Goal: Information Seeking & Learning: Learn about a topic

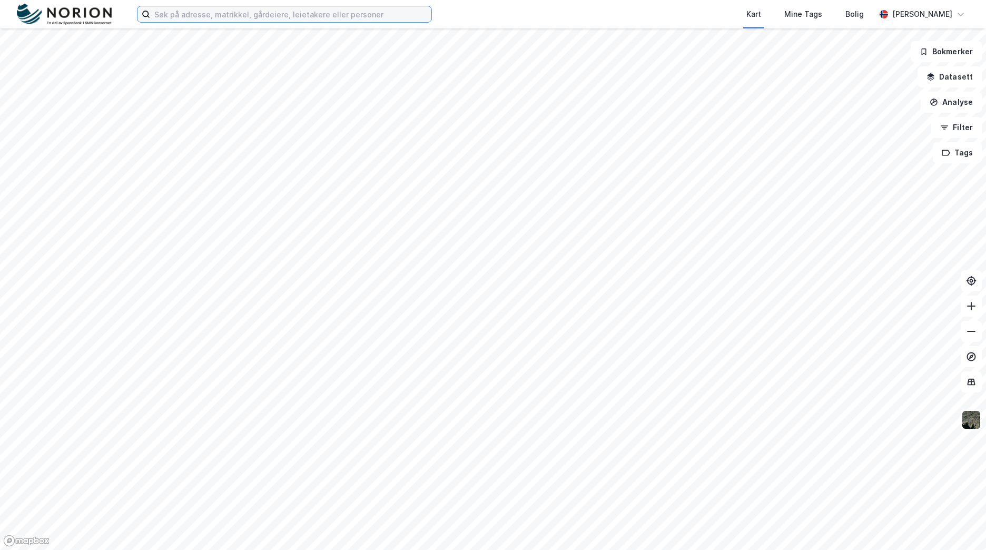
click at [221, 14] on input at bounding box center [290, 14] width 281 height 16
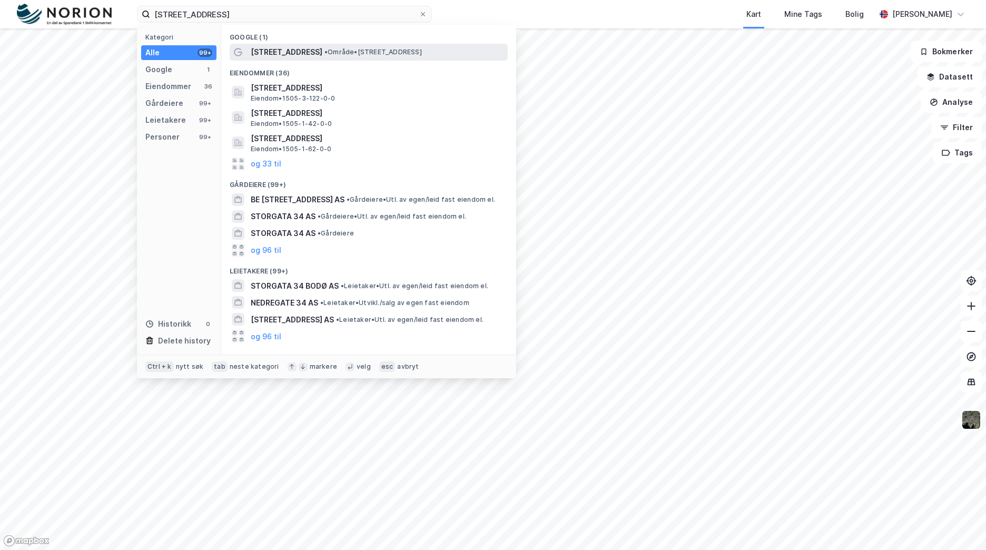
click at [368, 57] on div "Storgata 34 • Område • Storgata 34, 6508 Kristiansund" at bounding box center [378, 52] width 255 height 13
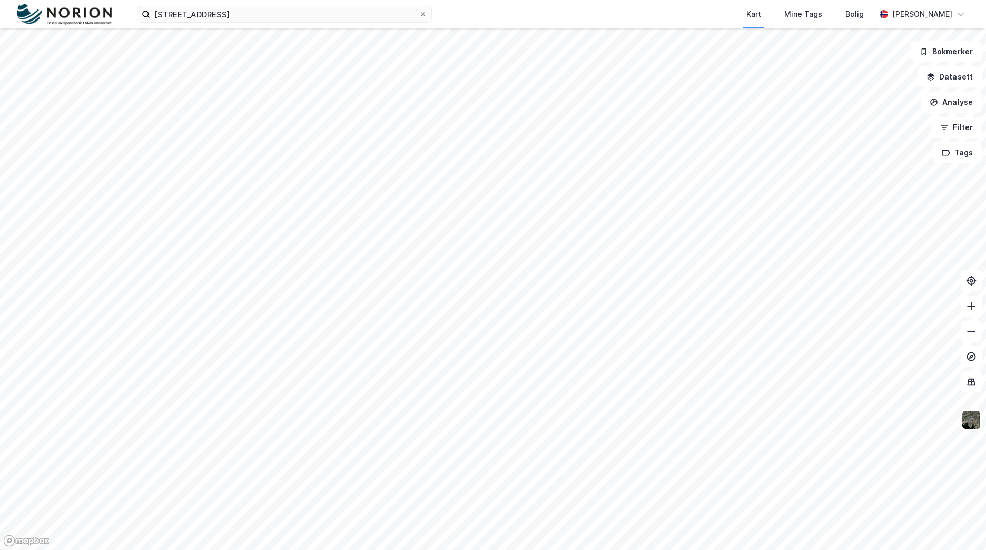
click at [287, 5] on div "storgata 34 kristiansund Kart Mine Tags Bolig Mathias Aksnes" at bounding box center [493, 14] width 986 height 28
click at [287, 8] on input "storgata 34 kristiansund" at bounding box center [284, 14] width 269 height 16
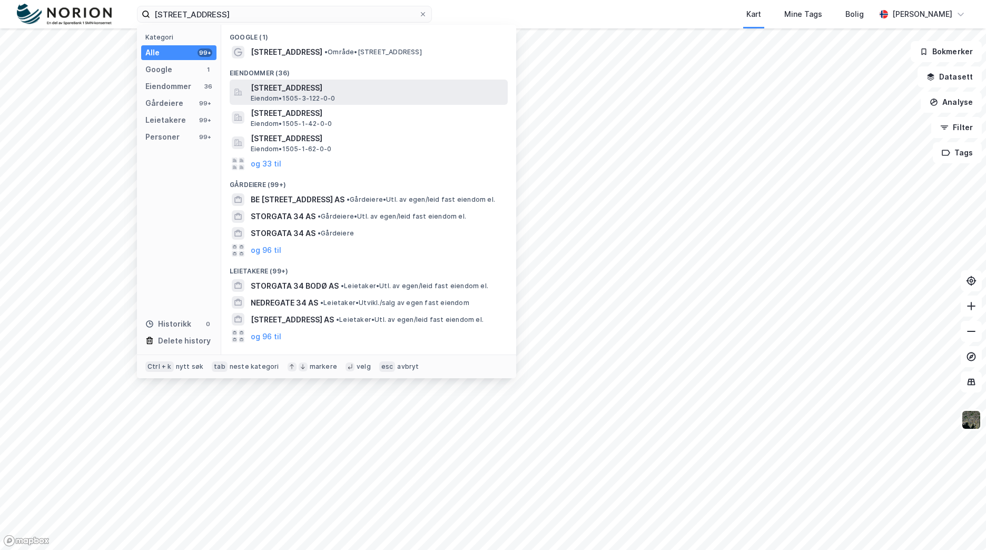
click at [321, 88] on span "[STREET_ADDRESS]" at bounding box center [377, 88] width 253 height 13
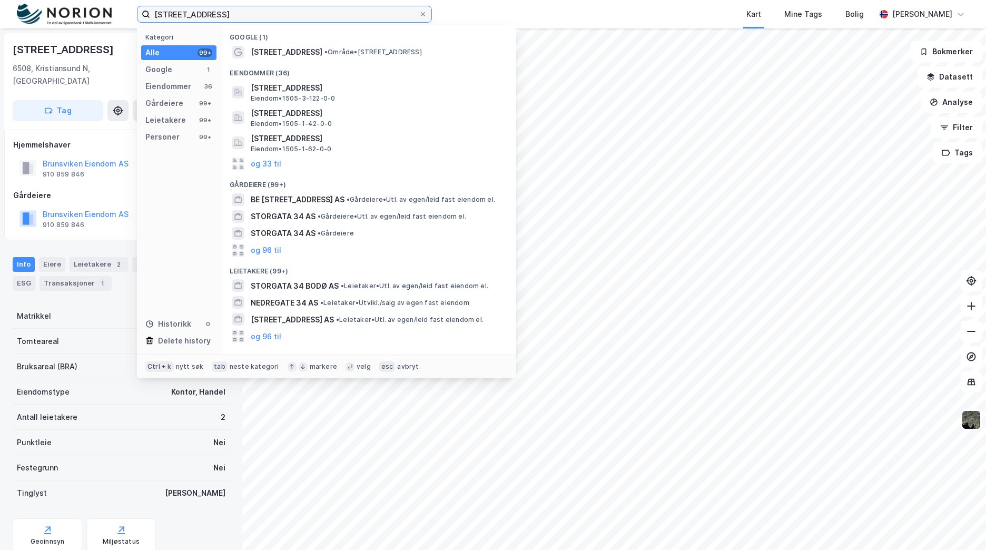
drag, startPoint x: 312, startPoint y: 17, endPoint x: -2, endPoint y: -35, distance: 318.3
click at [0, 0] on html "storgata 34 kristiansund Kategori Alle 99+ Google 1 Eiendommer 36 Gårdeiere 99+…" at bounding box center [493, 275] width 986 height 550
paste input "Primus Eiendom AS"
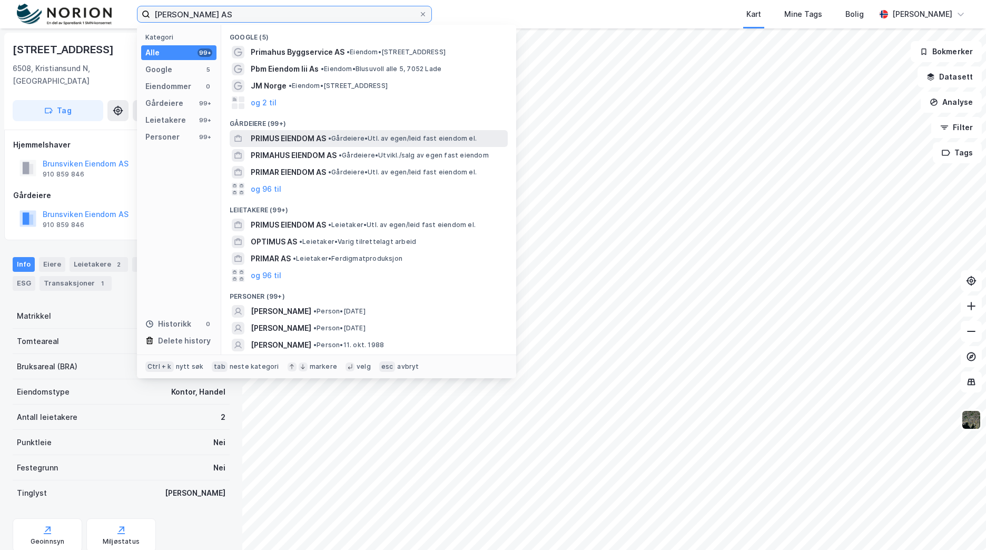
type input "Primus Eiendom AS"
click at [340, 132] on div "PRIMUS EIENDOM AS • Gårdeiere • Utl. av egen/leid fast eiendom el." at bounding box center [378, 138] width 255 height 13
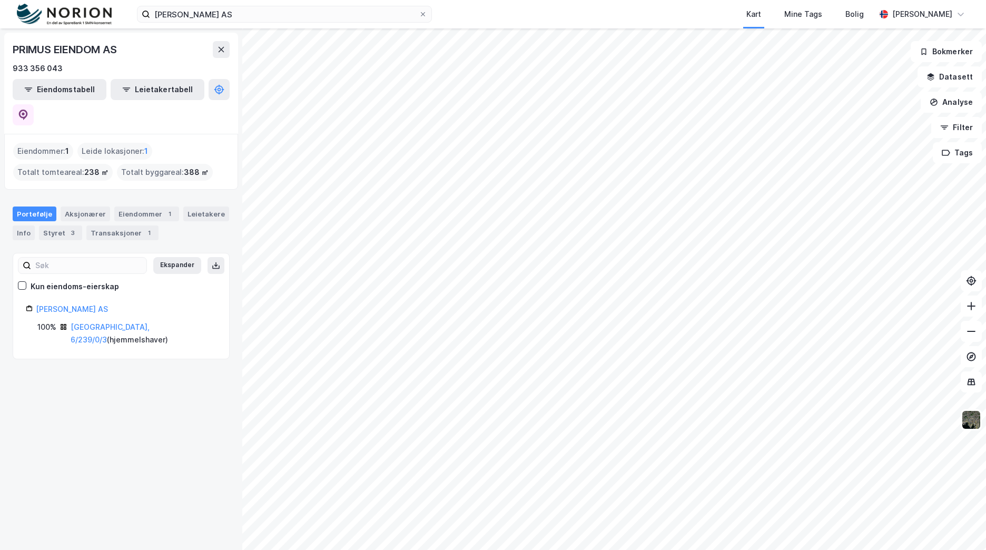
click at [127, 207] on div "Portefølje Aksjonærer Eiendommer 1 Leietakere Info Styret 3 Transaksjoner 1" at bounding box center [121, 224] width 217 height 34
click at [128, 207] on div "Eiendommer 1" at bounding box center [146, 214] width 65 height 15
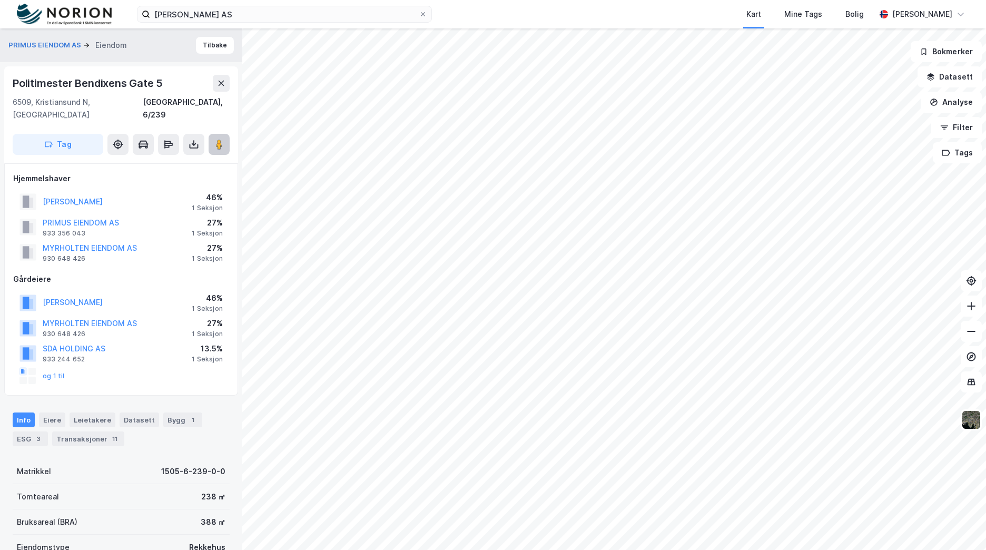
click at [226, 134] on button at bounding box center [219, 144] width 21 height 21
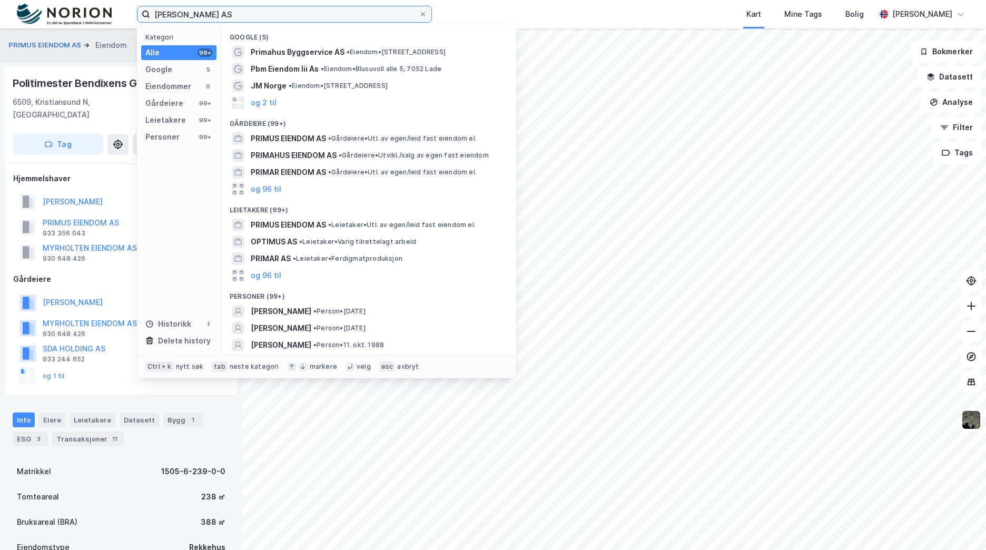
click at [249, 21] on input "Primus Eiendom AS" at bounding box center [284, 14] width 269 height 16
click at [426, 18] on span at bounding box center [423, 14] width 8 height 8
click at [419, 18] on input "Primus Eiendom AS" at bounding box center [284, 14] width 269 height 16
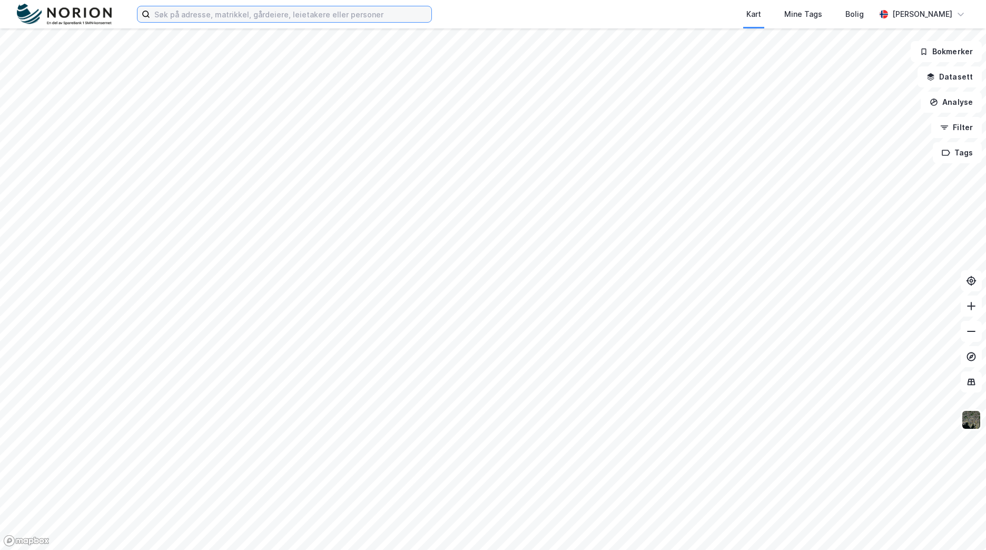
click at [290, 15] on input at bounding box center [290, 14] width 281 height 16
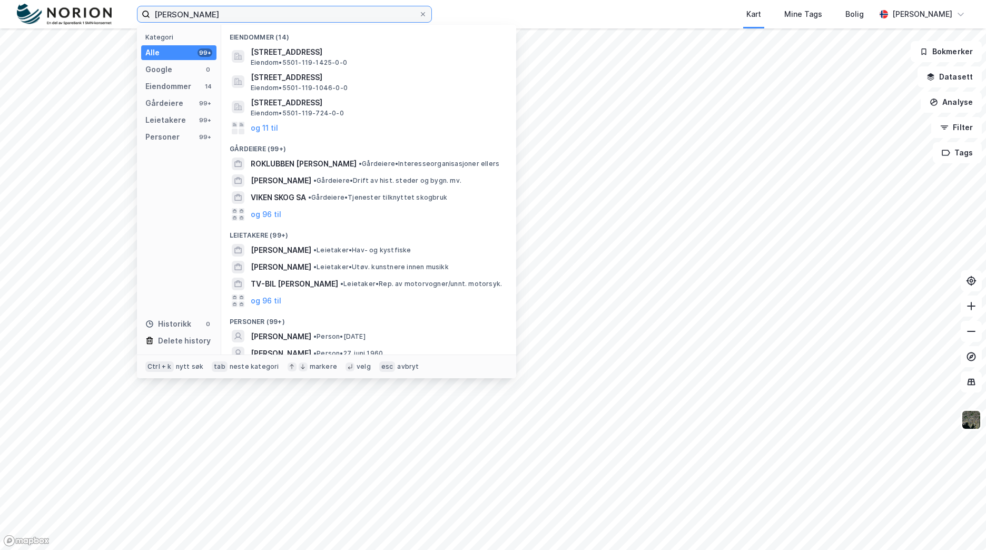
drag, startPoint x: 248, startPoint y: 9, endPoint x: -40, endPoint y: -48, distance: 293.4
click at [0, 0] on html "[PERSON_NAME] Kategori Alle 99+ Google 0 Eiendommer 14 Gårdeiere 99+ Leietakere…" at bounding box center [493, 275] width 986 height 550
paste input "Viken Holding AS"
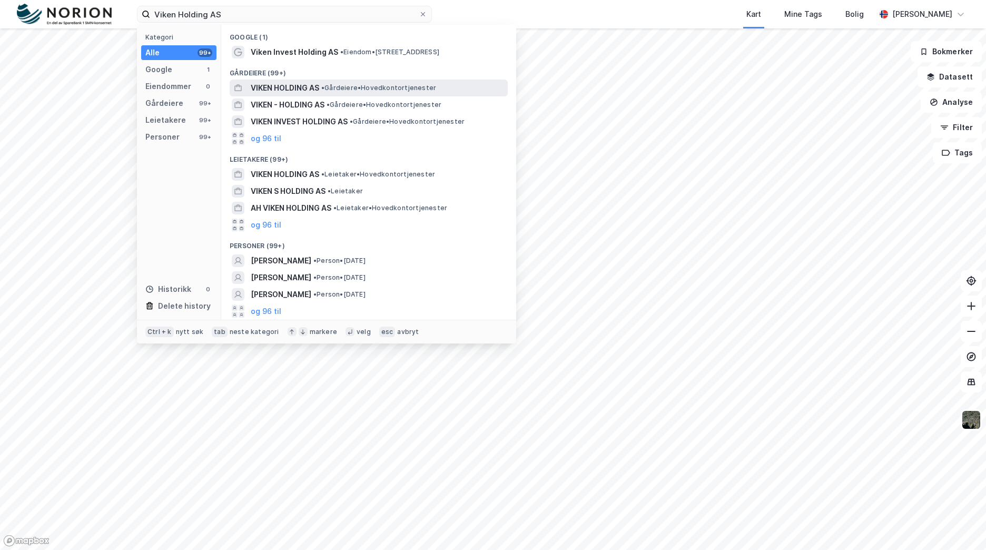
click at [307, 94] on span "VIKEN HOLDING AS" at bounding box center [285, 88] width 68 height 13
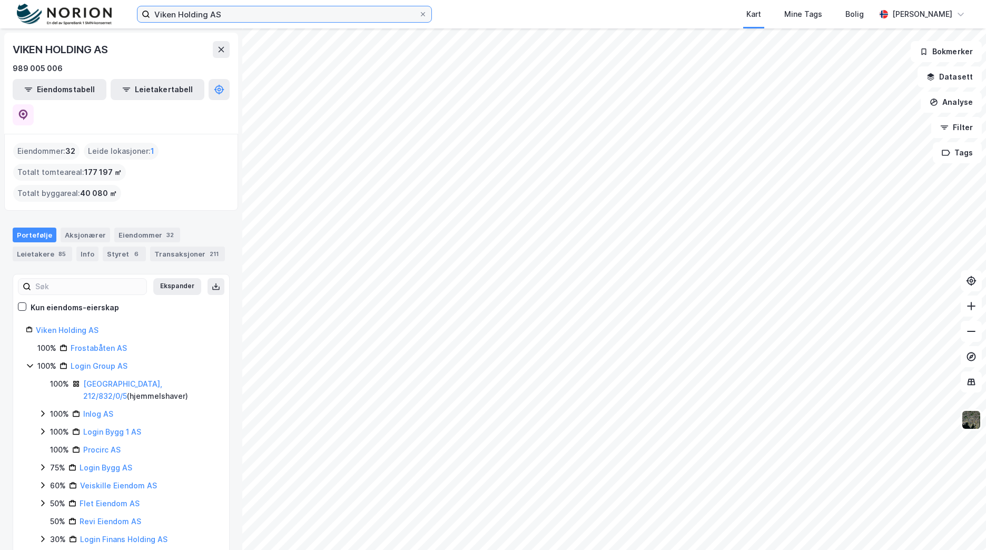
click at [305, 10] on input "Viken Holding AS" at bounding box center [284, 14] width 269 height 16
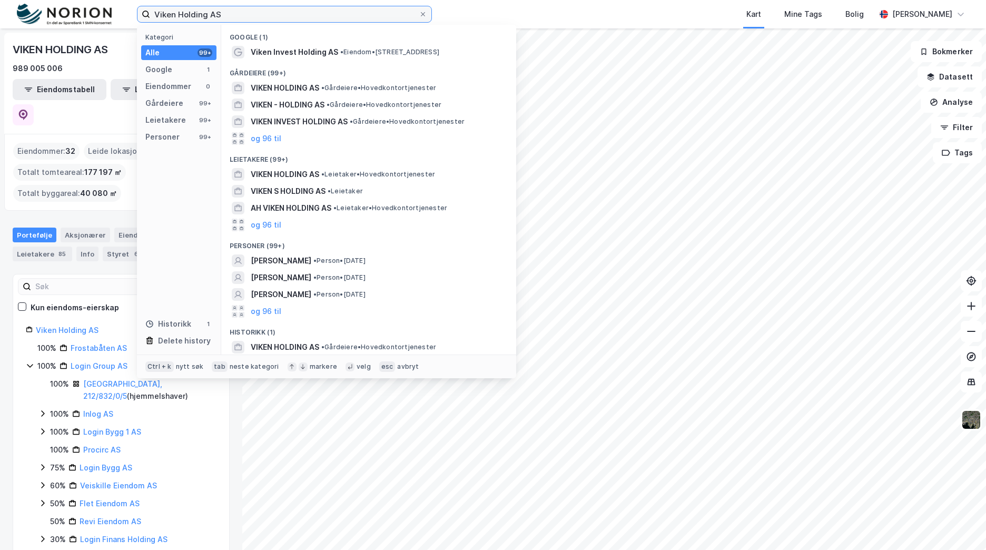
click at [305, 10] on input "Viken Holding AS" at bounding box center [284, 14] width 269 height 16
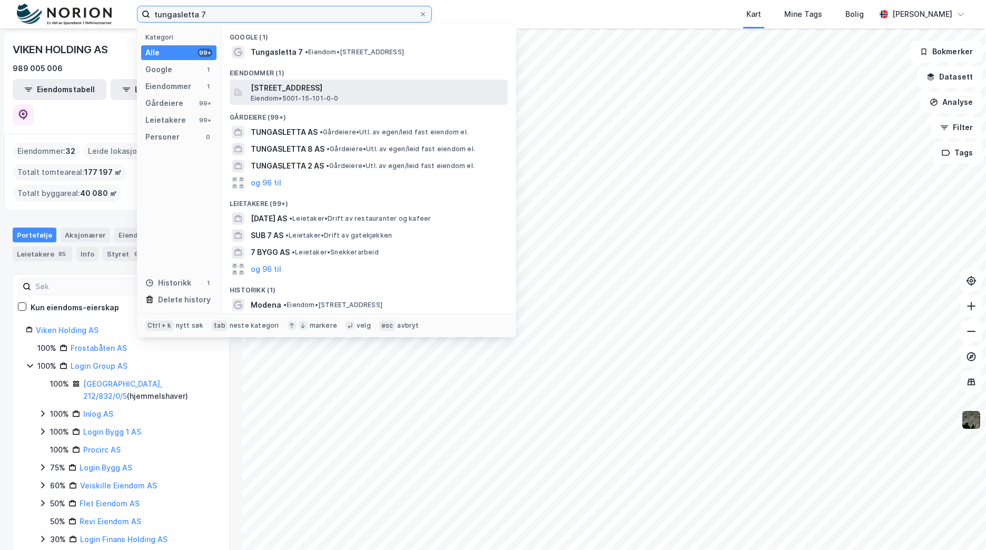
type input "tungasletta 7"
click at [325, 86] on span "[STREET_ADDRESS]" at bounding box center [377, 88] width 253 height 13
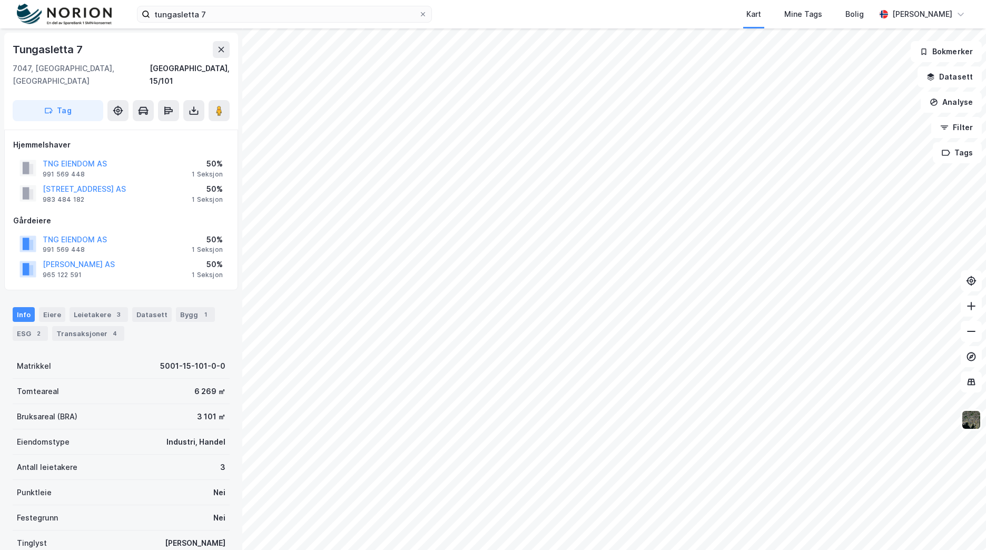
click at [94, 295] on div "Info [PERSON_NAME] 3 Datasett Bygg 1 ESG 2 Transaksjoner 4" at bounding box center [121, 320] width 242 height 51
click at [87, 307] on div "Leietakere 3" at bounding box center [99, 314] width 58 height 15
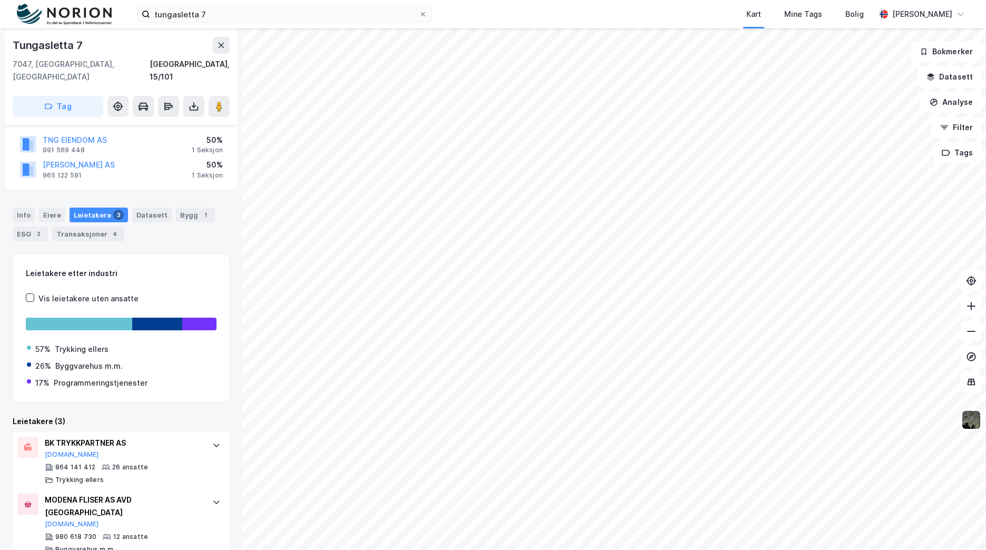
scroll to position [152, 0]
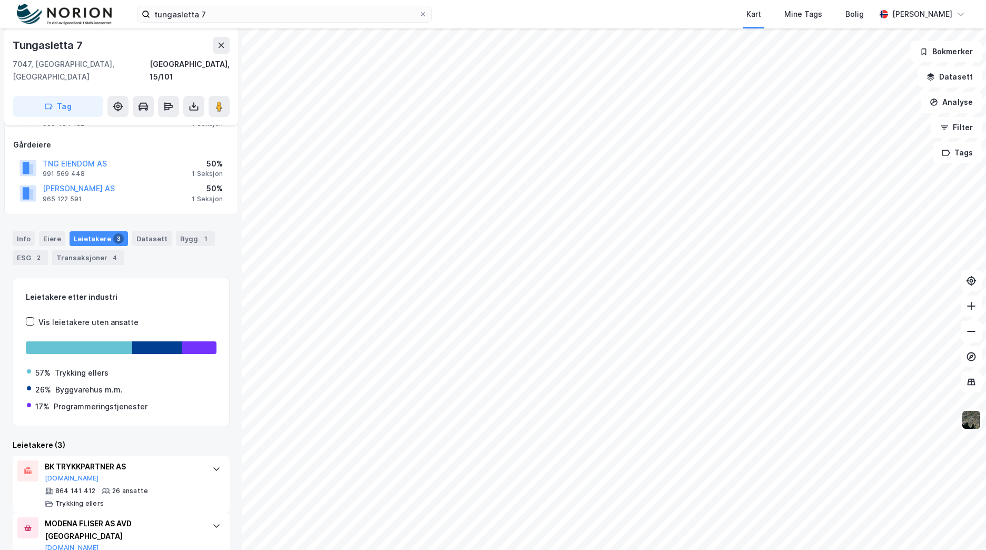
scroll to position [152, 0]
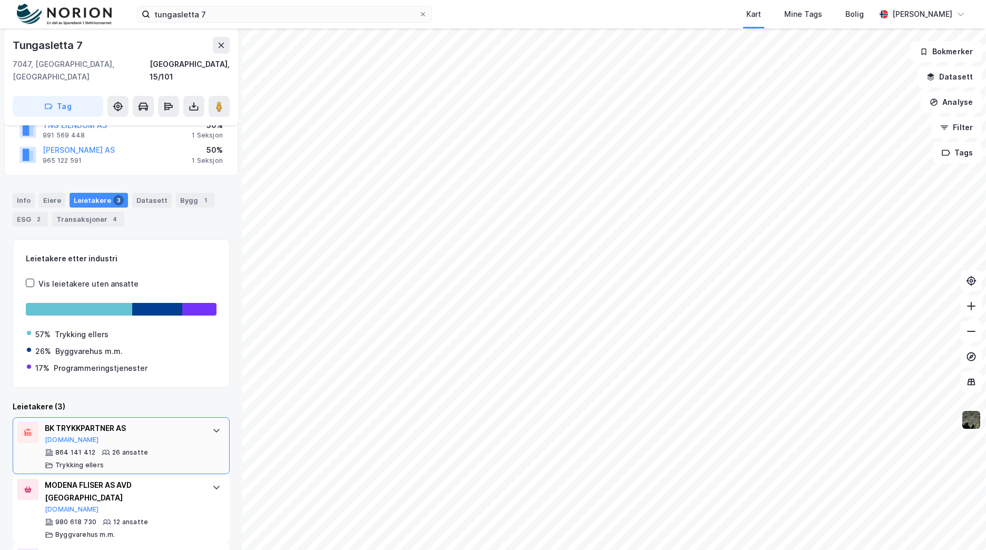
scroll to position [152, 0]
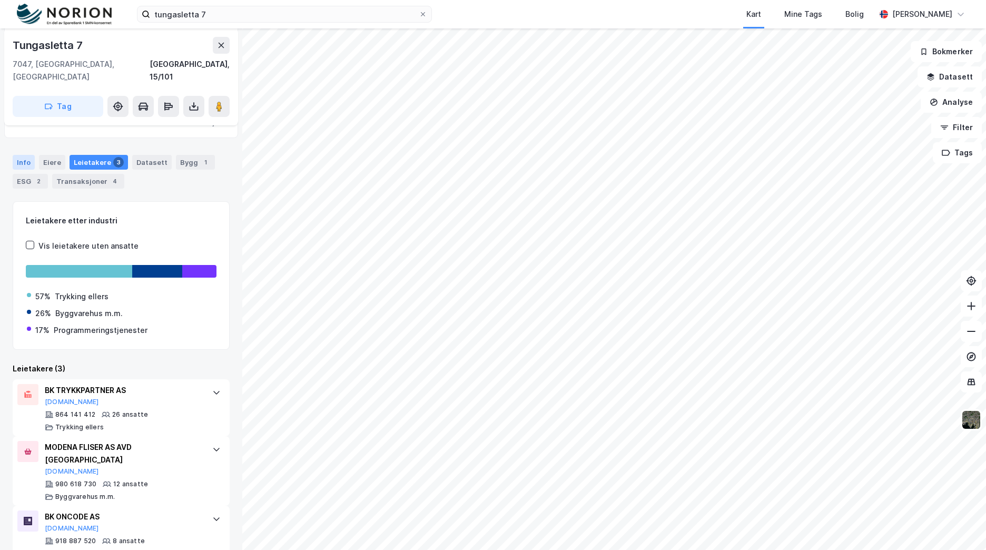
click at [18, 155] on div "Info" at bounding box center [24, 162] width 22 height 15
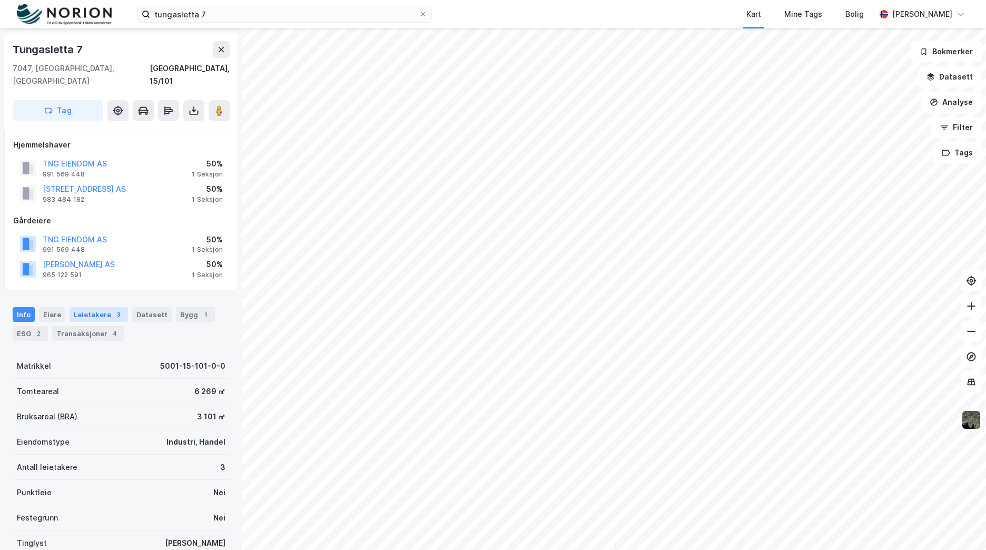
click at [97, 307] on div "Leietakere 3" at bounding box center [99, 314] width 58 height 15
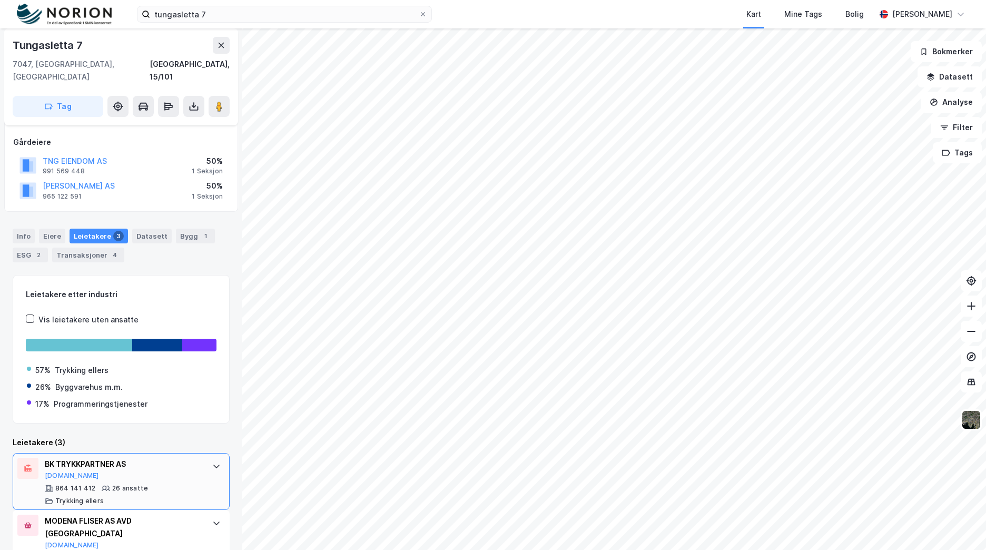
scroll to position [152, 0]
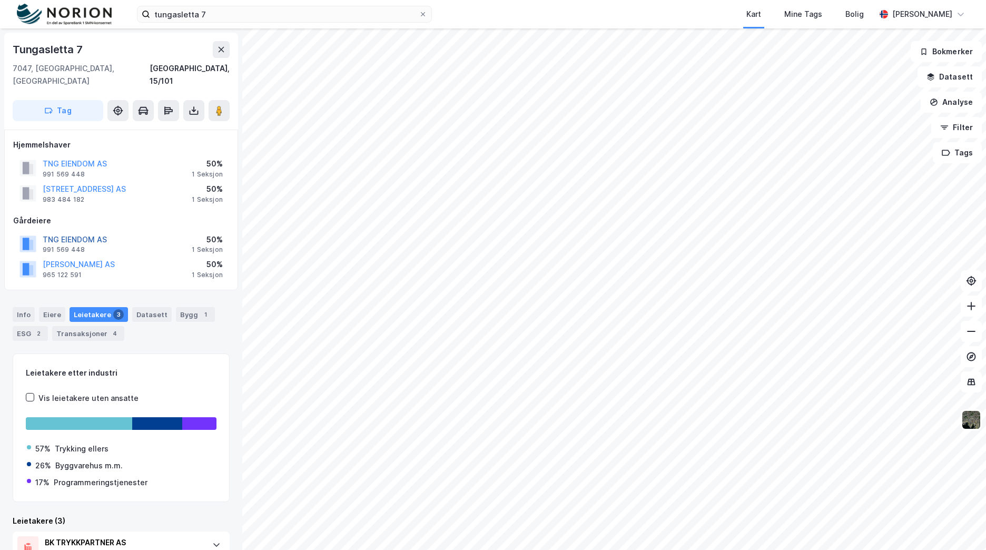
click at [0, 0] on button "TNG EIENDOM AS" at bounding box center [0, 0] width 0 height 0
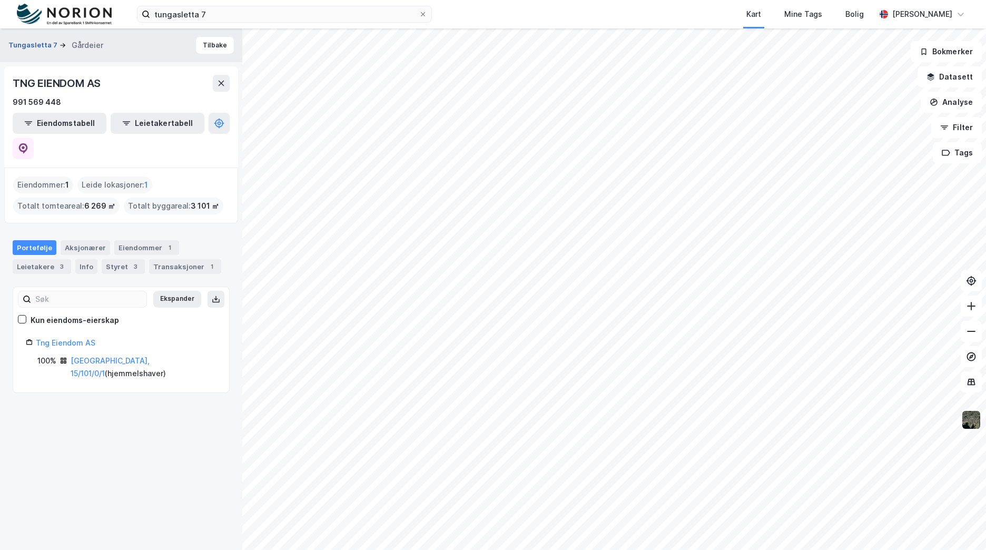
click at [17, 41] on button "Tungasletta 7" at bounding box center [33, 45] width 51 height 11
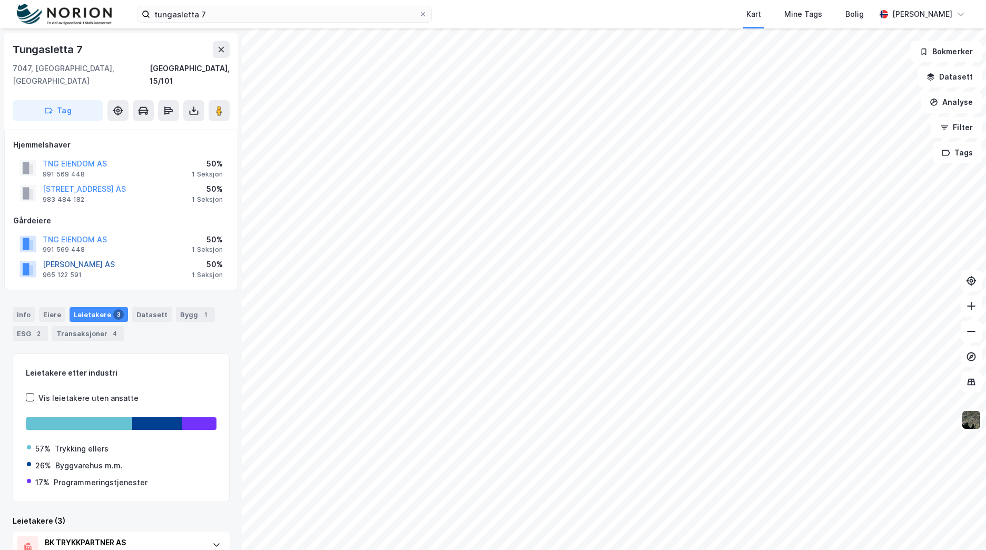
click at [0, 0] on button "[PERSON_NAME] AS" at bounding box center [0, 0] width 0 height 0
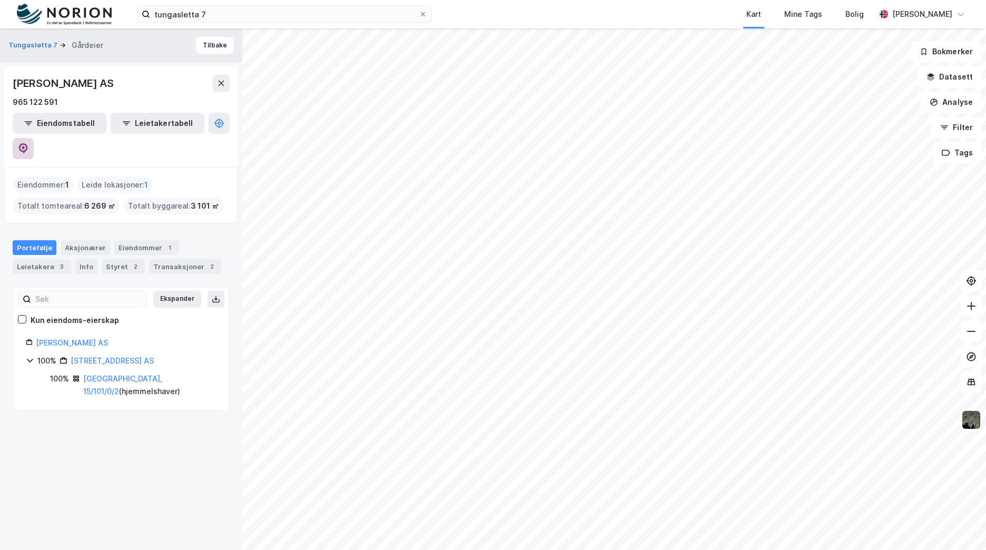
click at [28, 143] on icon at bounding box center [23, 148] width 11 height 11
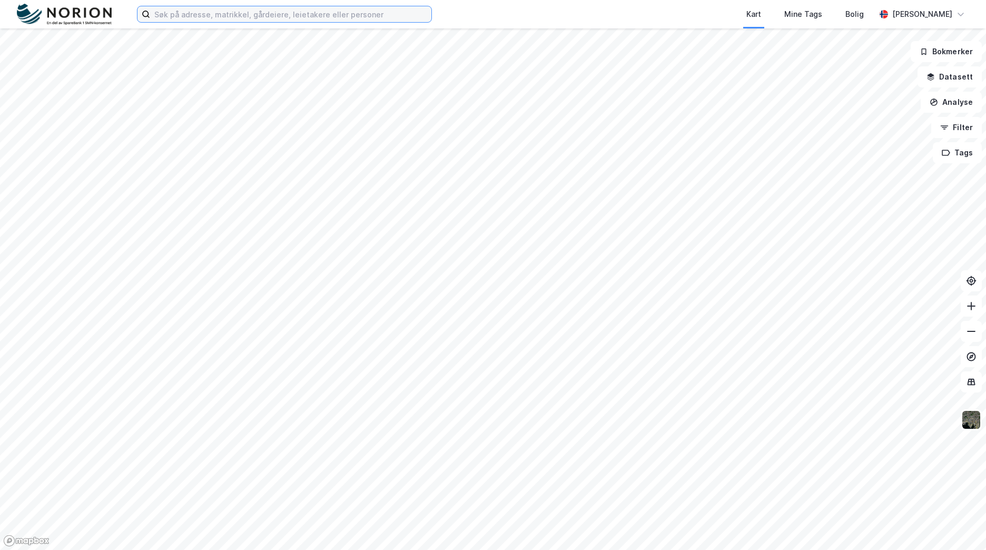
click at [168, 7] on input at bounding box center [290, 14] width 281 height 16
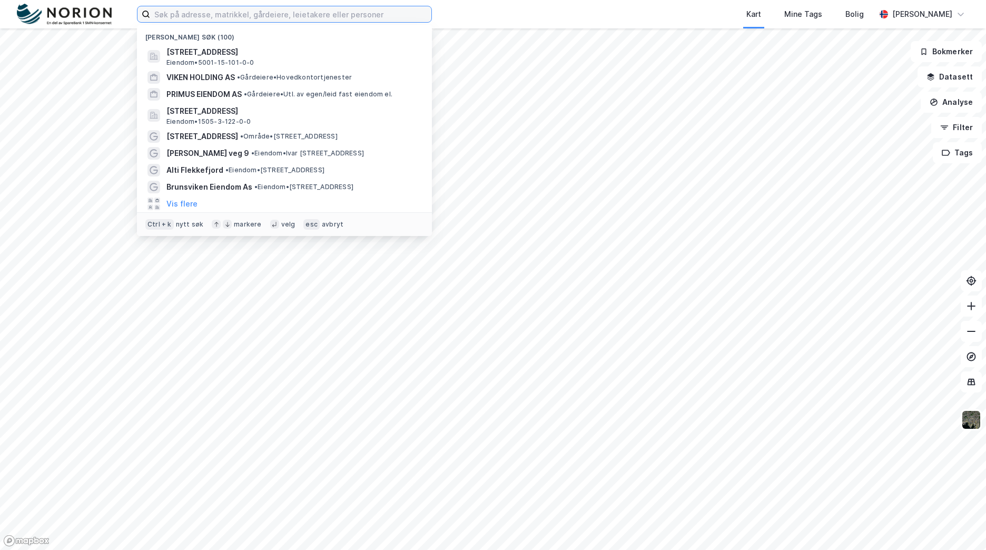
paste input "Bromstadveien 57"
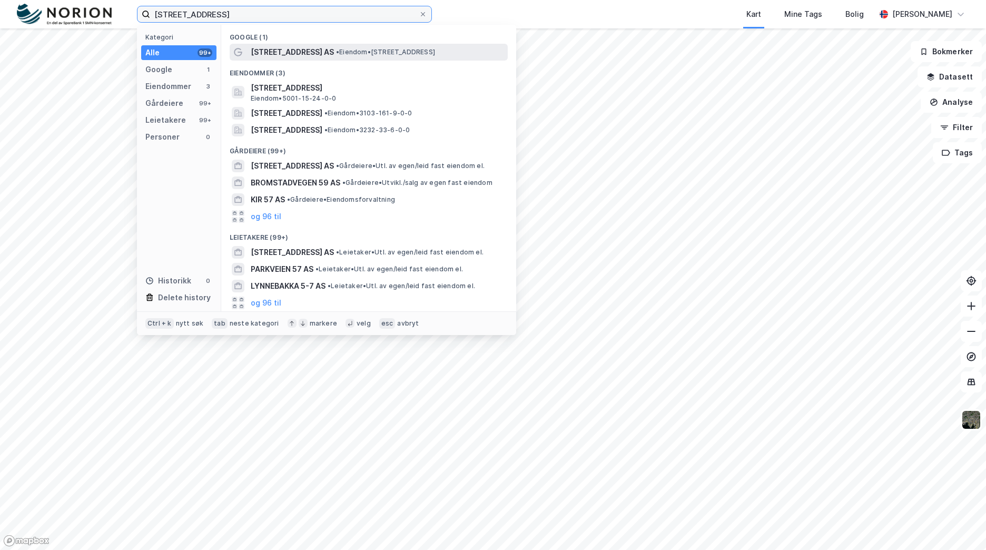
type input "Bromstadveien 57"
click at [284, 60] on div "Bromstadveien 57 AS • Eiendom • Tungasletta 7, 7047 Trondheim" at bounding box center [369, 52] width 278 height 17
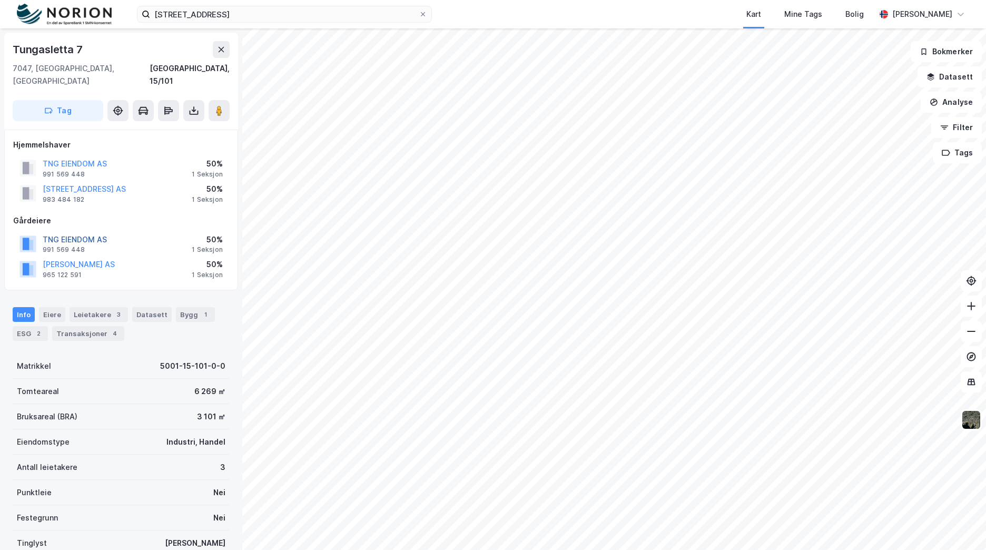
drag, startPoint x: 104, startPoint y: 229, endPoint x: 74, endPoint y: 223, distance: 30.0
click at [0, 0] on button "TNG EIENDOM AS" at bounding box center [0, 0] width 0 height 0
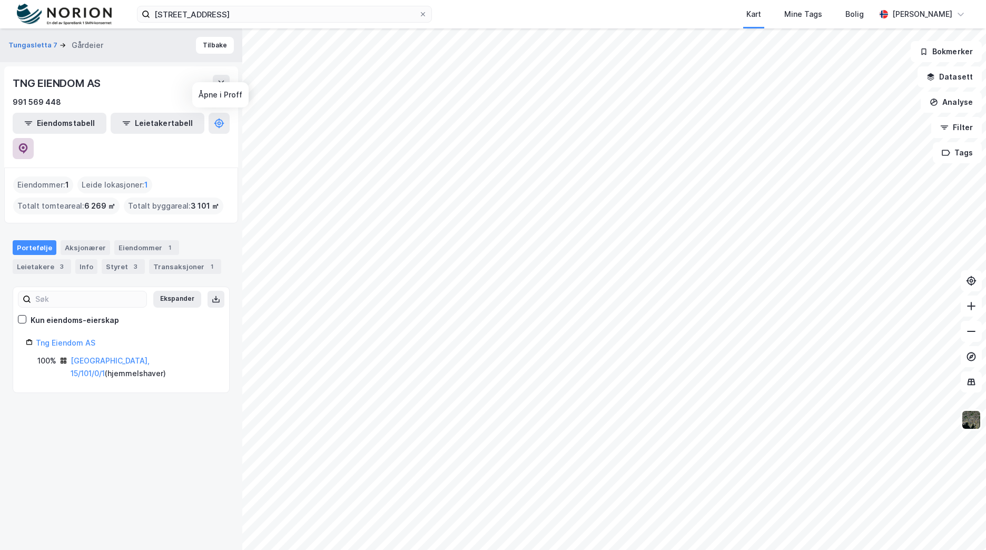
click at [28, 143] on icon at bounding box center [23, 148] width 11 height 11
drag, startPoint x: 41, startPoint y: 54, endPoint x: 41, endPoint y: 43, distance: 11.1
click at [40, 54] on div "Tungasletta 7 Gårdeier Tilbake" at bounding box center [121, 45] width 242 height 34
click at [41, 43] on button "Tungasletta 7" at bounding box center [33, 45] width 51 height 11
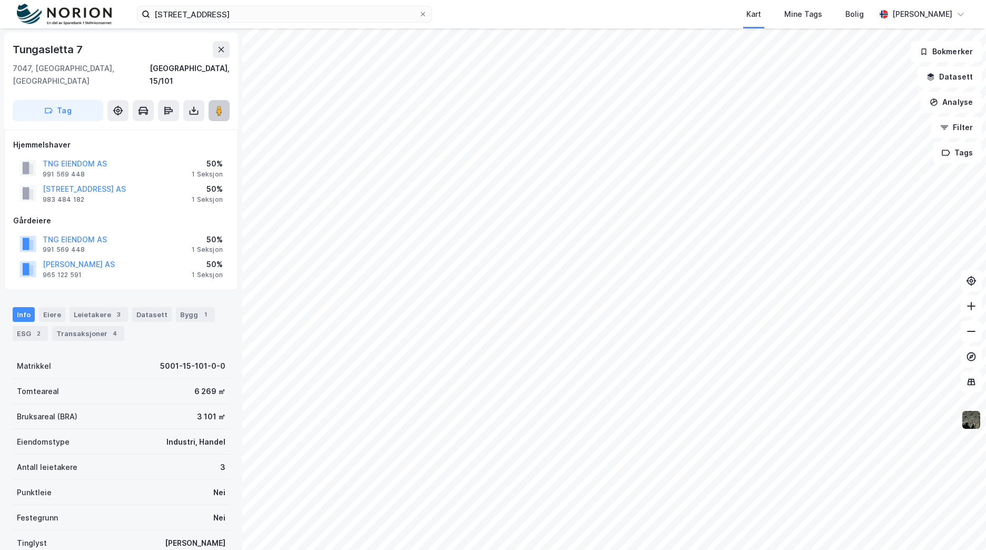
click at [227, 101] on button at bounding box center [219, 110] width 21 height 21
click at [200, 309] on div "1" at bounding box center [205, 314] width 11 height 11
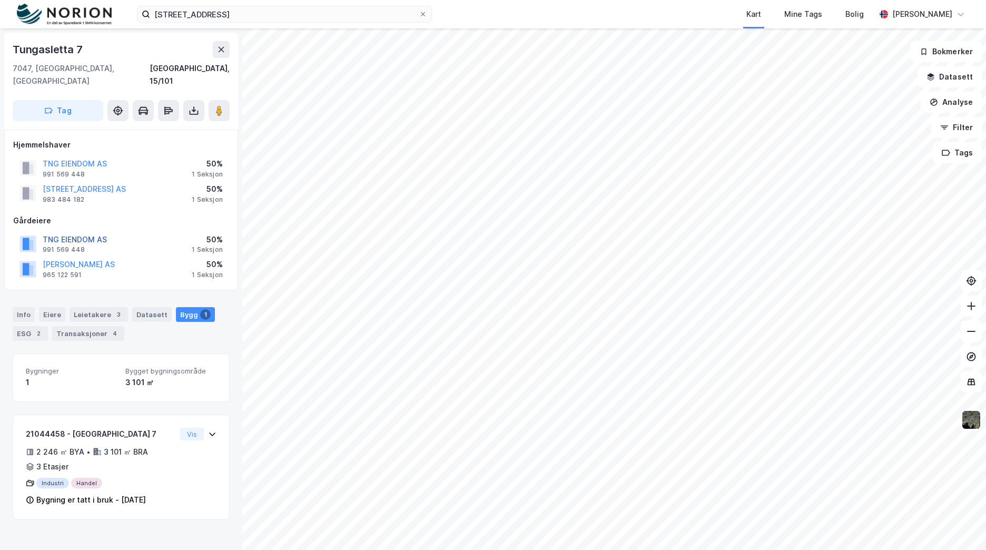
click at [0, 0] on button "TNG EIENDOM AS" at bounding box center [0, 0] width 0 height 0
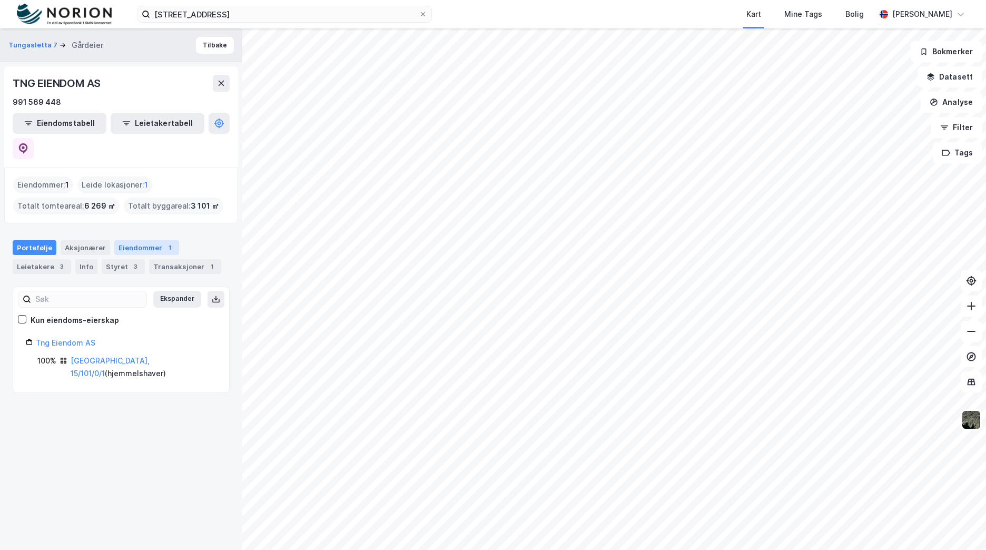
click at [138, 240] on div "Eiendommer 1" at bounding box center [146, 247] width 65 height 15
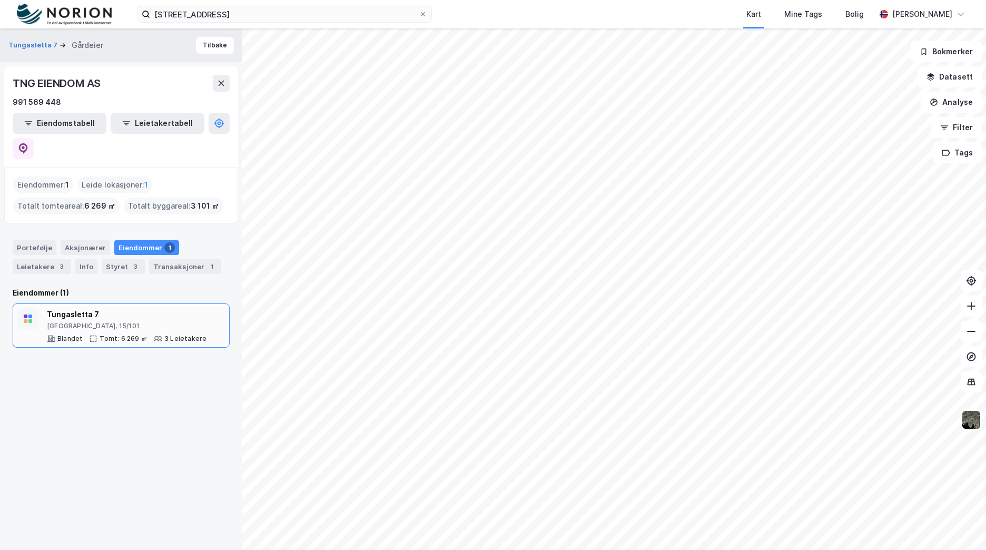
click at [103, 322] on div "[GEOGRAPHIC_DATA], 15/101" at bounding box center [127, 326] width 160 height 8
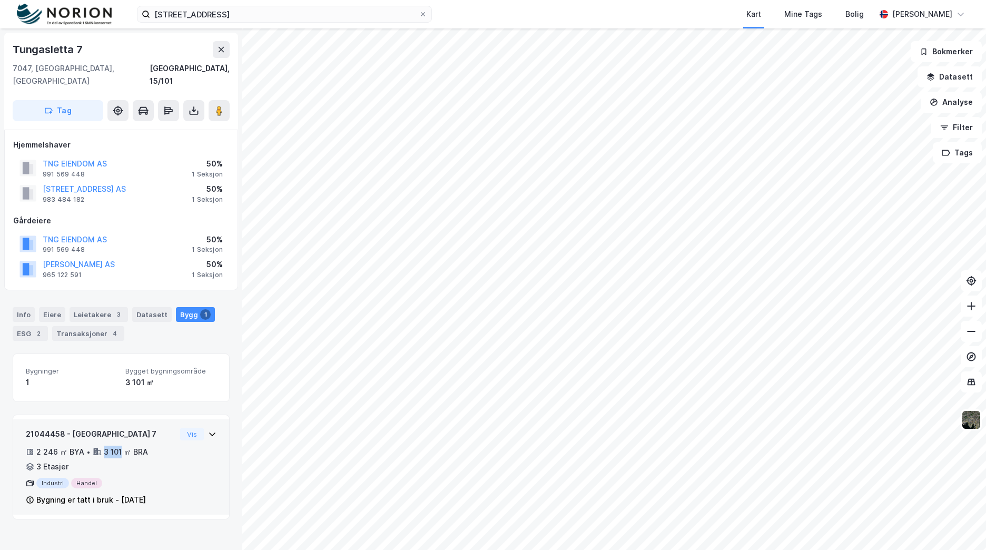
drag, startPoint x: 102, startPoint y: 443, endPoint x: 120, endPoint y: 440, distance: 17.6
click at [120, 446] on div "3 101 ㎡ BRA" at bounding box center [126, 452] width 44 height 13
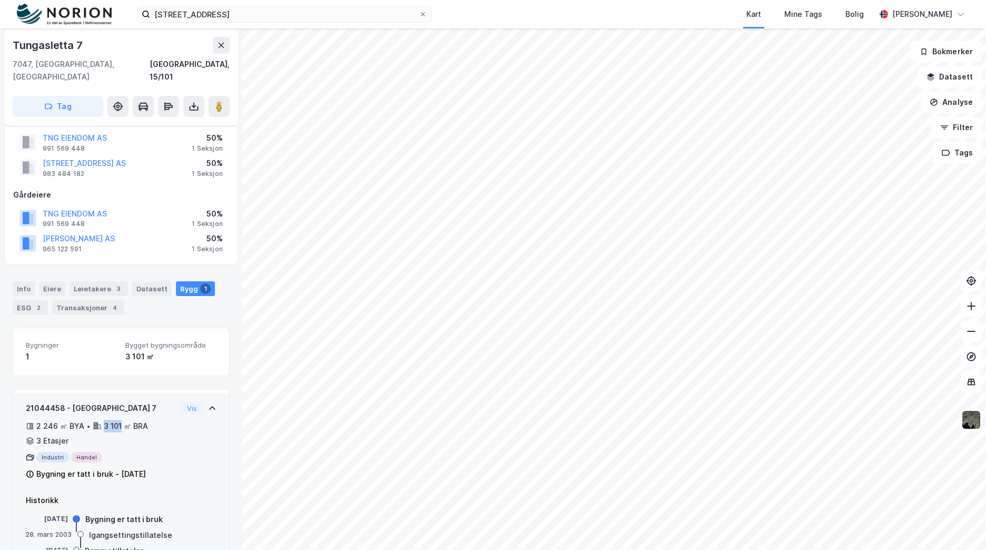
scroll to position [51, 0]
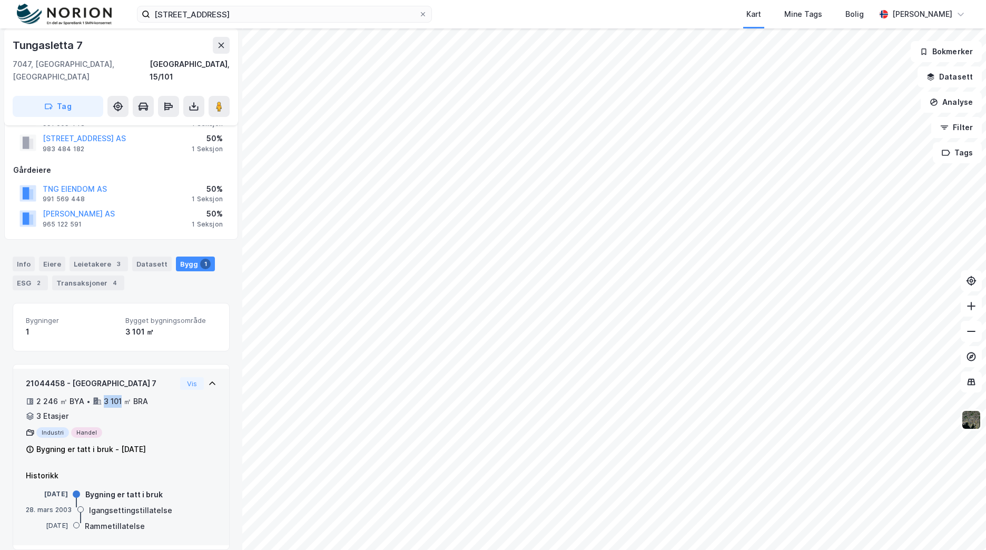
click at [112, 395] on div "3 101 ㎡ BRA" at bounding box center [126, 401] width 44 height 13
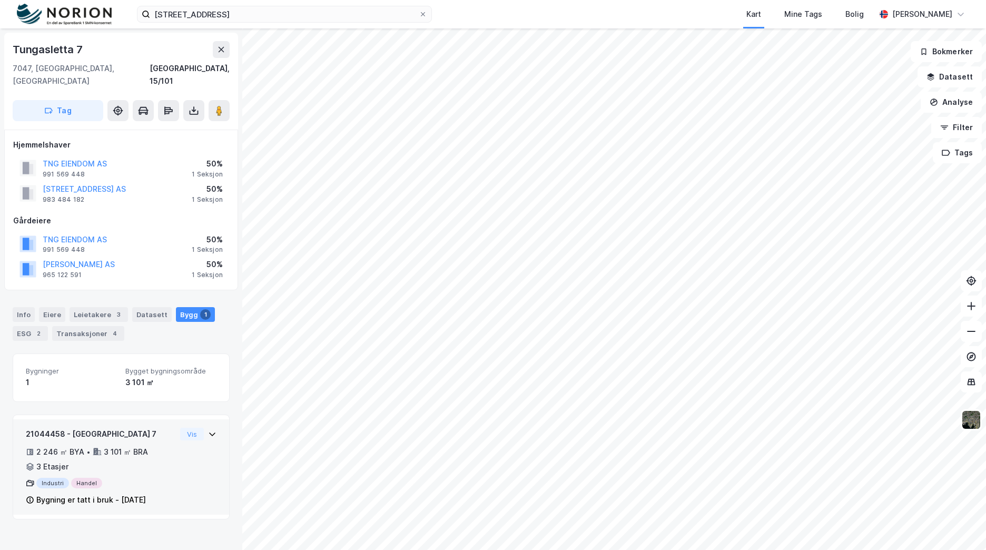
click at [132, 446] on div "3 101 ㎡ BRA" at bounding box center [126, 452] width 44 height 13
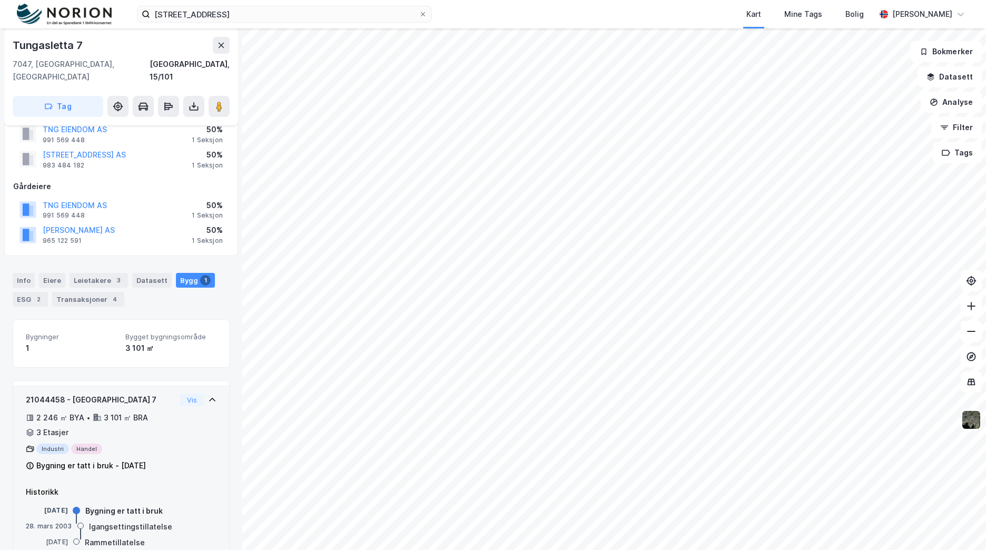
scroll to position [51, 0]
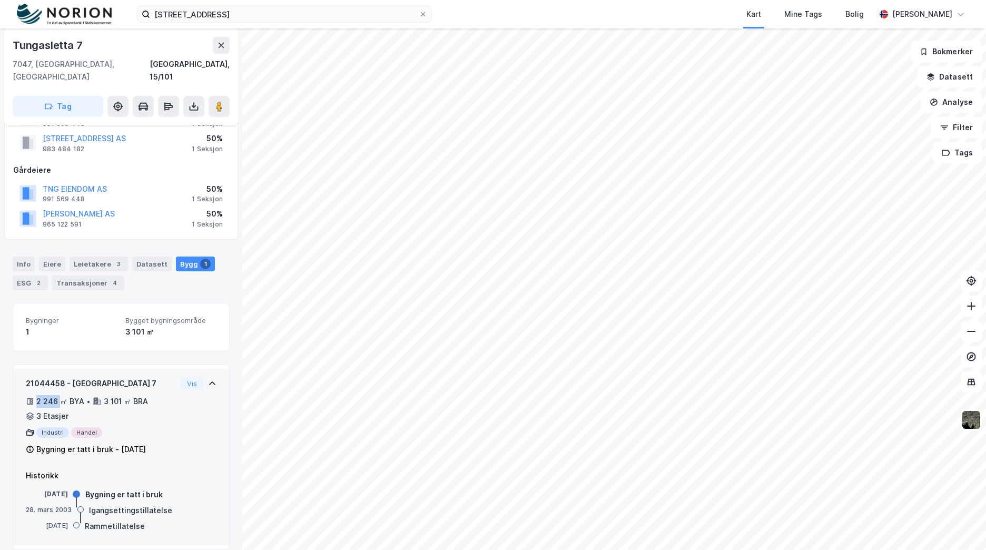
drag, startPoint x: 37, startPoint y: 391, endPoint x: 61, endPoint y: 392, distance: 23.7
click at [61, 395] on div "2 246 ㎡ BYA" at bounding box center [60, 401] width 48 height 13
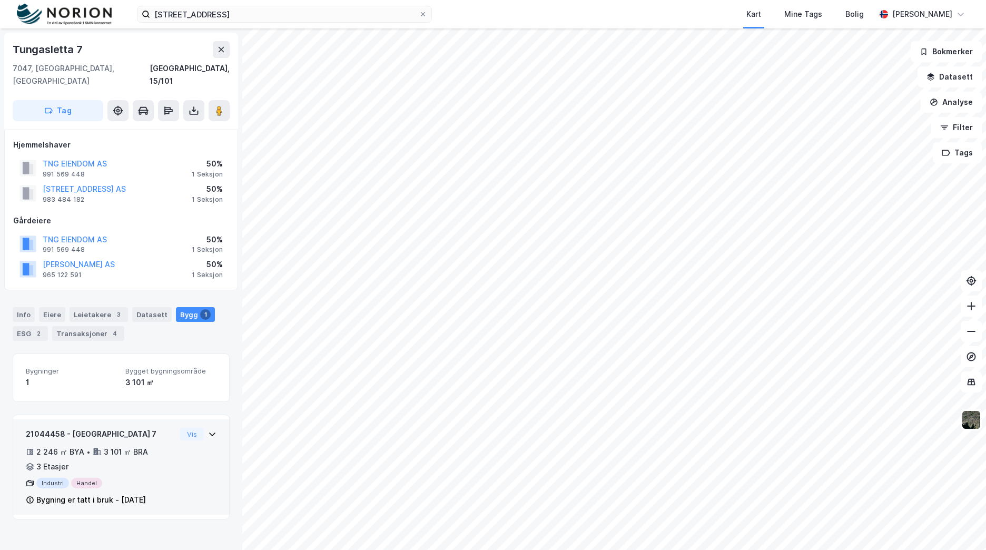
click at [141, 447] on div "2 246 ㎡ BYA • 3 101 ㎡ BRA • 3 Etasjer" at bounding box center [101, 459] width 150 height 27
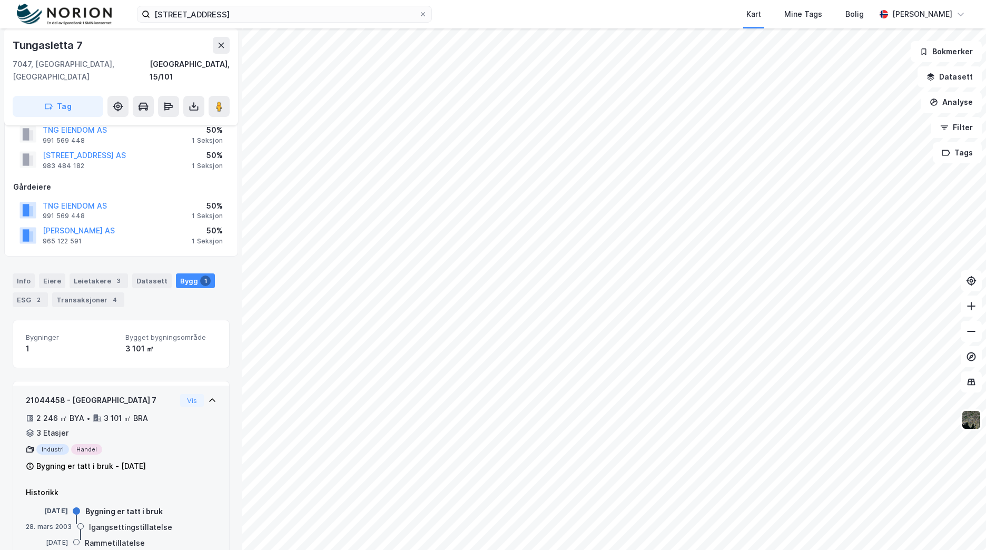
scroll to position [51, 0]
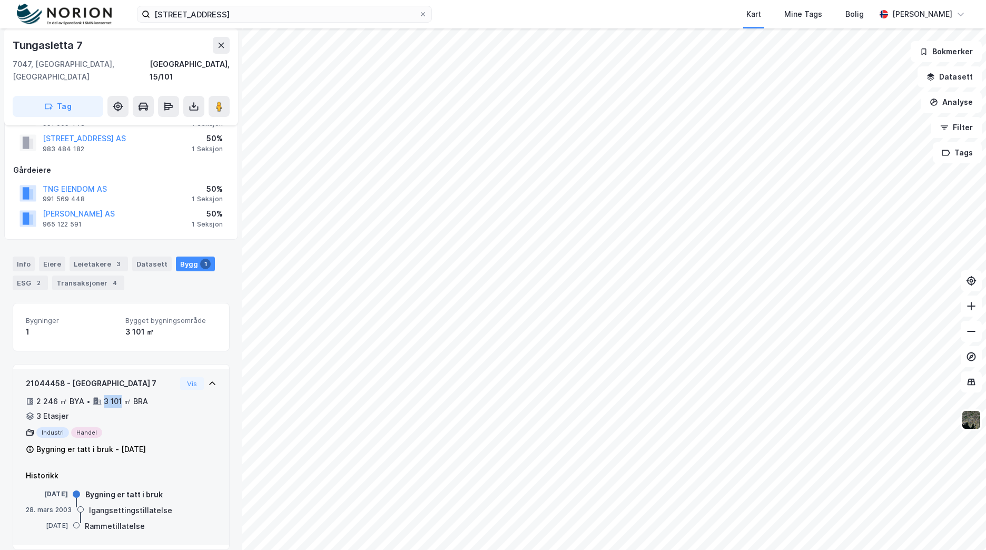
drag, startPoint x: 103, startPoint y: 390, endPoint x: 121, endPoint y: 390, distance: 17.4
click at [121, 395] on div "3 101 ㎡ BRA" at bounding box center [126, 401] width 44 height 13
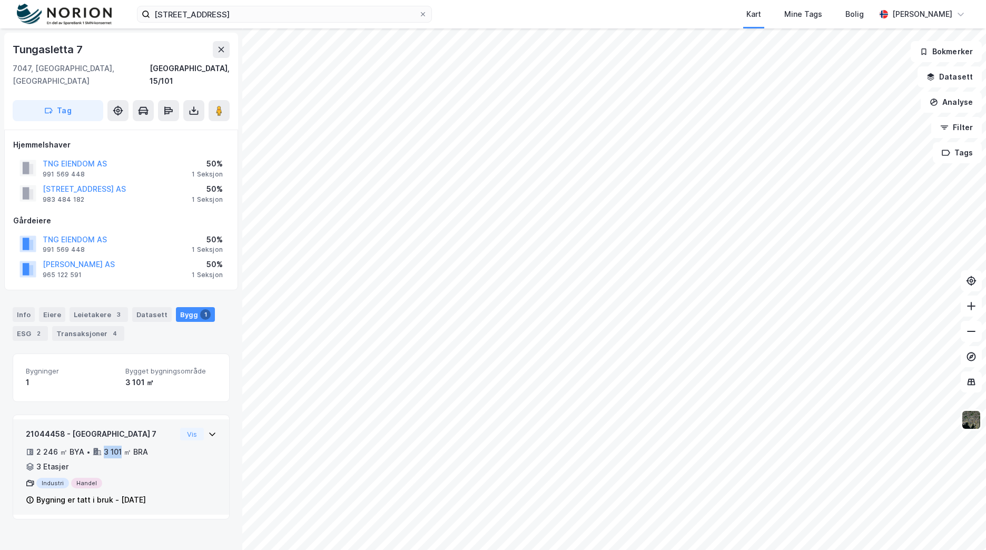
copy div "3 101"
drag, startPoint x: 204, startPoint y: 420, endPoint x: 197, endPoint y: 422, distance: 6.9
click at [208, 430] on icon at bounding box center [212, 434] width 8 height 8
click at [191, 428] on button "Vis" at bounding box center [192, 434] width 24 height 13
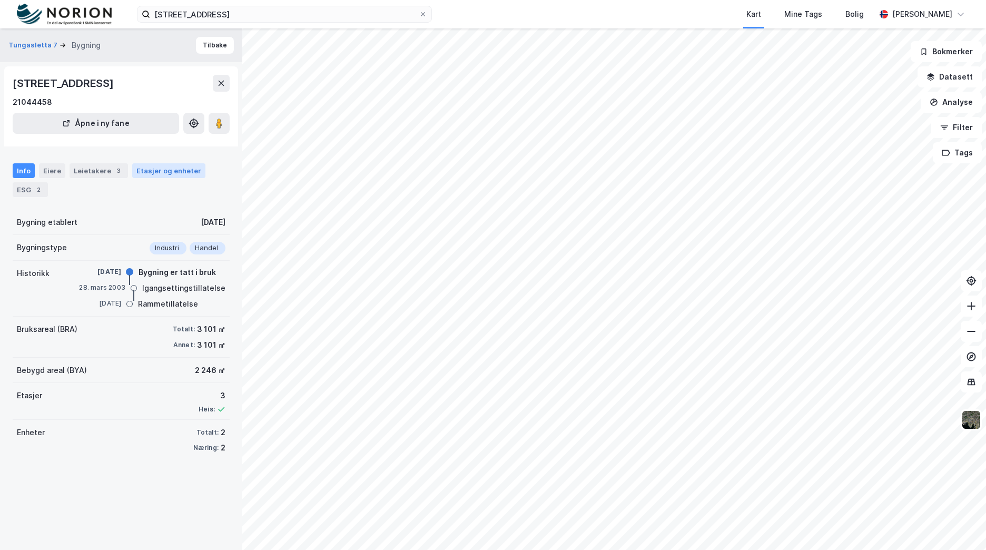
click at [156, 169] on div "Etasjer og enheter" at bounding box center [168, 170] width 65 height 9
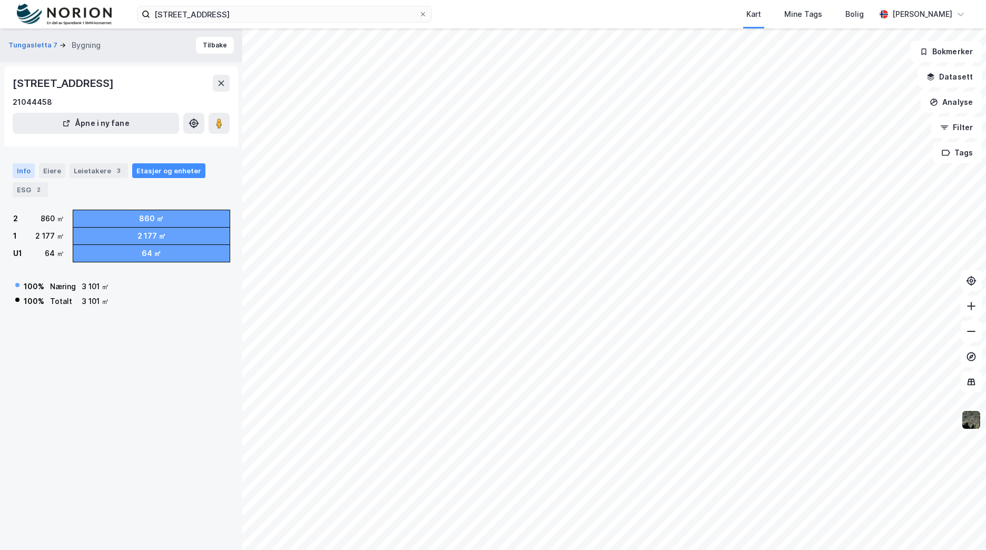
click at [24, 163] on div "Info" at bounding box center [24, 170] width 22 height 15
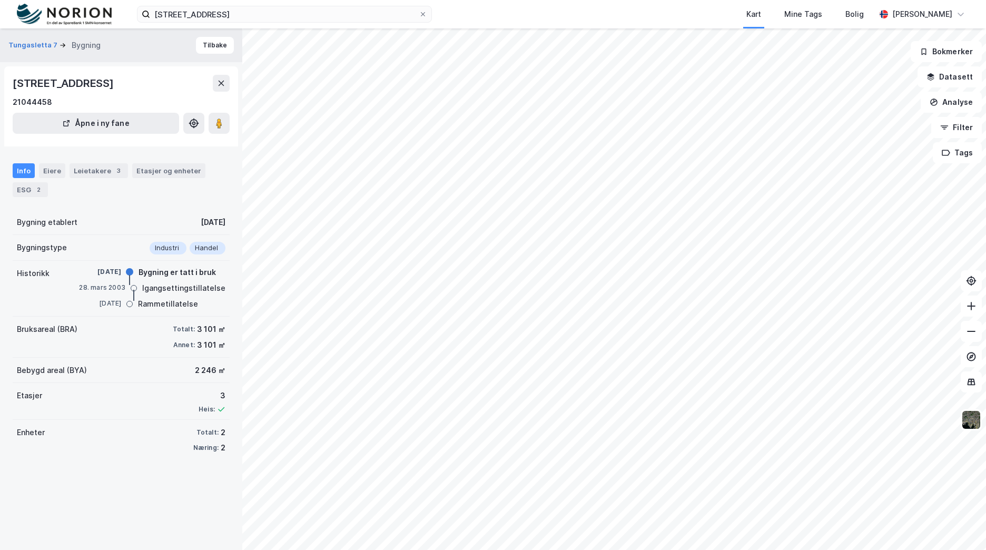
click at [19, 170] on div "Info" at bounding box center [24, 170] width 22 height 15
drag, startPoint x: 175, startPoint y: 365, endPoint x: 205, endPoint y: 374, distance: 31.8
click at [205, 374] on div "Bebygd areal (BYA) 2 246 ㎡" at bounding box center [121, 370] width 217 height 25
click at [205, 374] on div "2 246 ㎡" at bounding box center [210, 370] width 31 height 13
drag, startPoint x: 205, startPoint y: 374, endPoint x: 151, endPoint y: 369, distance: 55.1
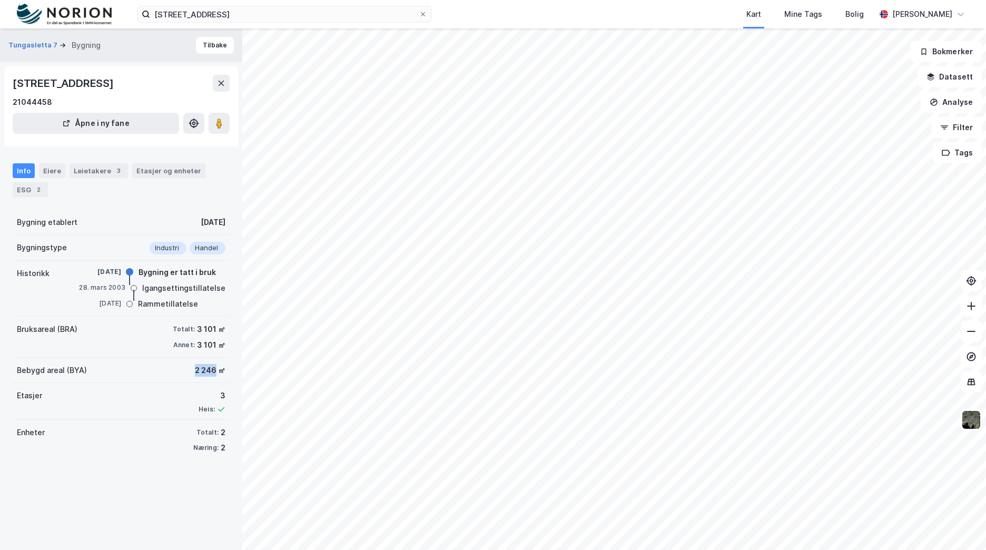
click at [151, 369] on div "Bebygd areal (BYA) 2 246 ㎡" at bounding box center [121, 370] width 217 height 25
click at [151, 364] on div "Bebygd areal (BYA) 2 246 ㎡" at bounding box center [121, 370] width 217 height 25
click at [34, 45] on button "Tungasletta 7" at bounding box center [33, 45] width 51 height 11
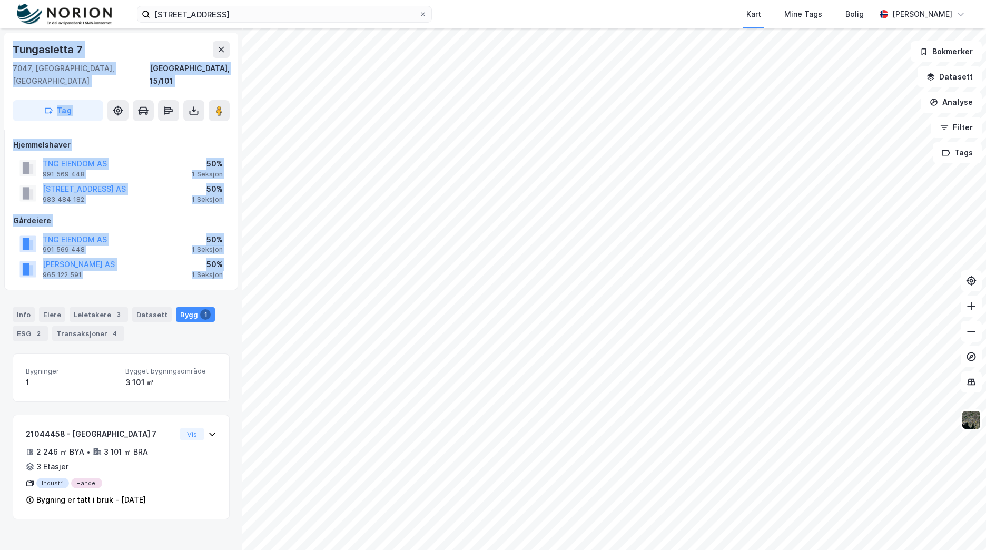
drag, startPoint x: 234, startPoint y: 269, endPoint x: -7, endPoint y: 79, distance: 307.2
click at [0, 79] on html "Bromstadveien 57 Kart Mine Tags Bolig Mathias Aksnes Tungasletta 7 7047, Trondh…" at bounding box center [493, 275] width 986 height 550
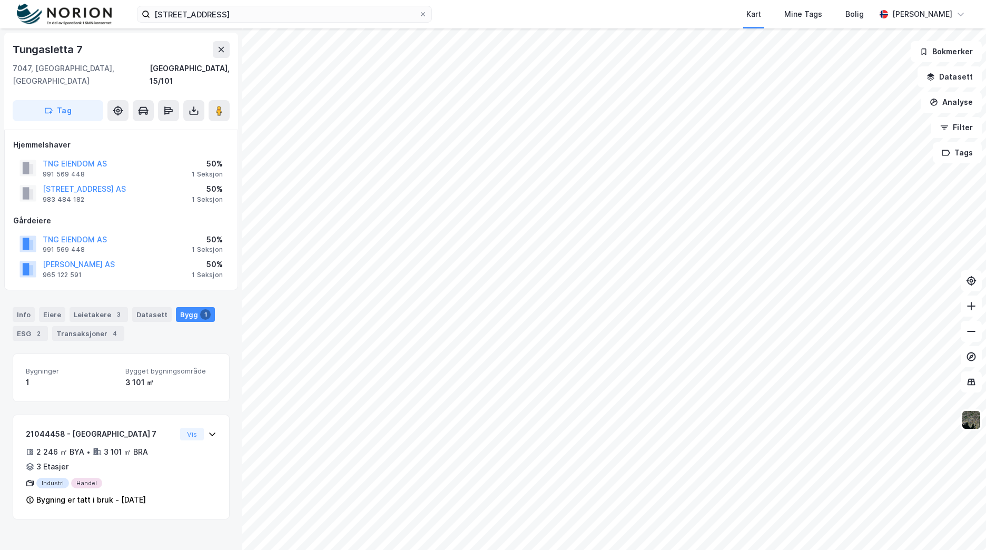
click at [230, 272] on div "Hjemmelshaver TNG EIENDOM AS 991 569 448 50% 1 Seksjon BROMSTADVEIEN 57 AS 983 …" at bounding box center [121, 210] width 234 height 161
click at [32, 307] on div "Info" at bounding box center [24, 314] width 22 height 15
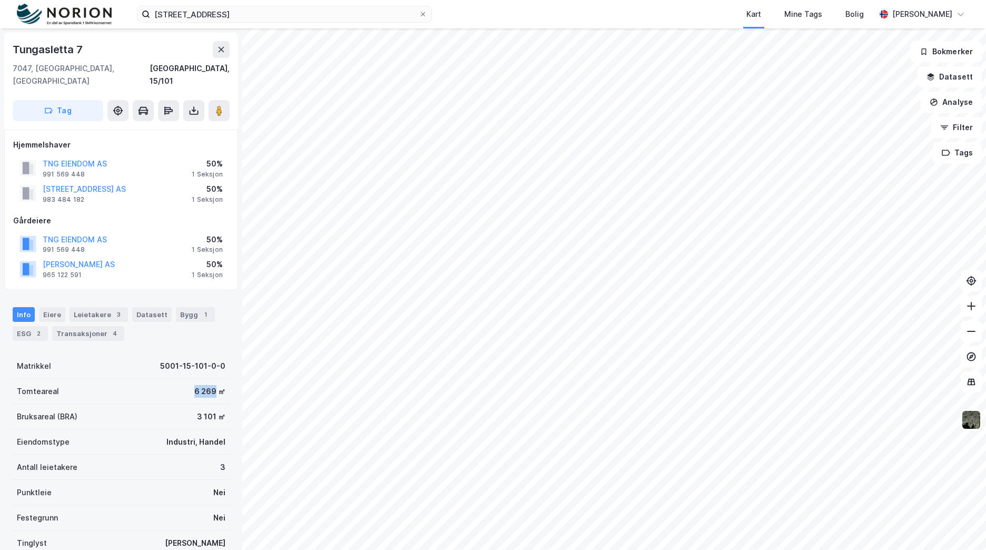
drag, startPoint x: 183, startPoint y: 380, endPoint x: 207, endPoint y: 380, distance: 23.7
click at [207, 380] on div "Tomteareal 6 269 ㎡" at bounding box center [121, 391] width 217 height 25
copy div "6 269"
click at [35, 328] on div "2" at bounding box center [38, 333] width 11 height 11
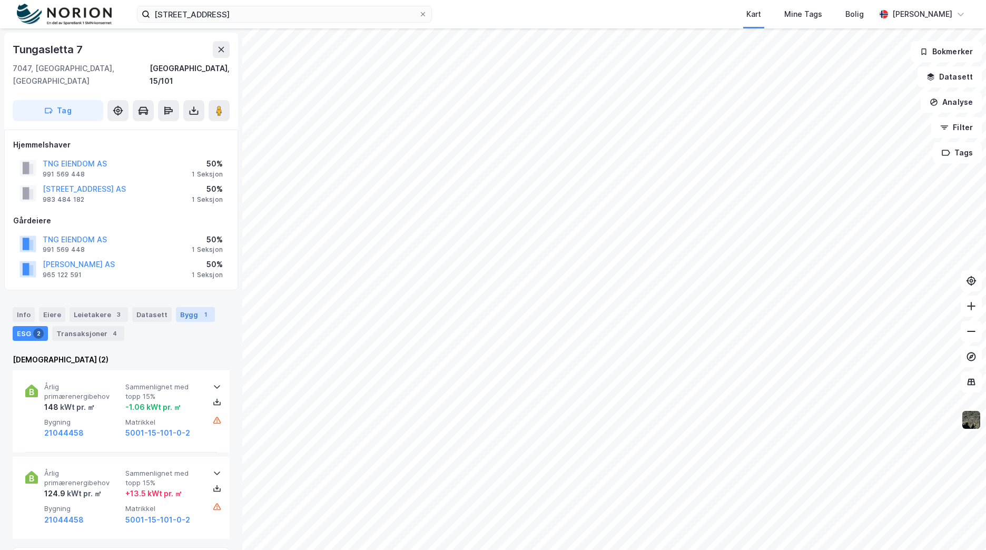
click at [200, 309] on div "1" at bounding box center [205, 314] width 11 height 11
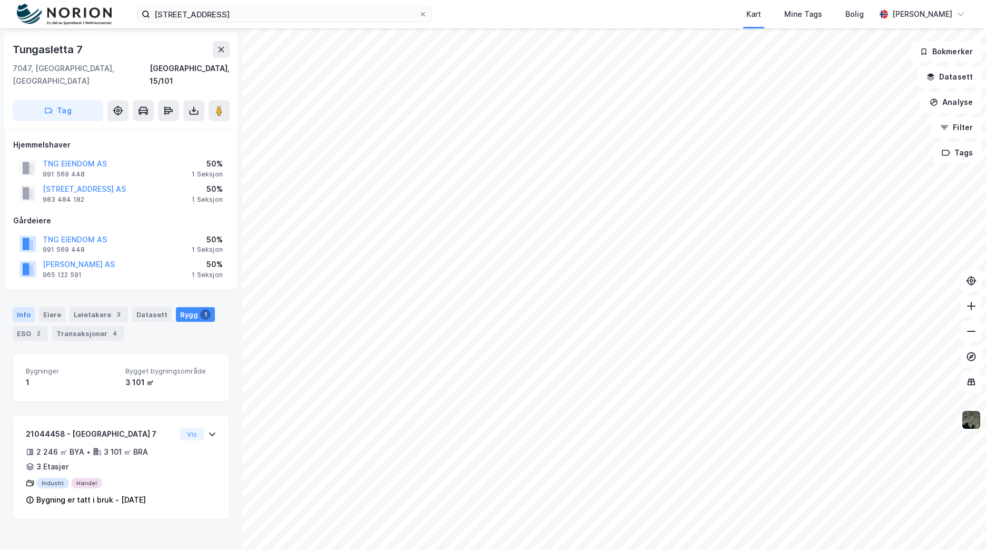
click at [15, 307] on div "Info" at bounding box center [24, 314] width 22 height 15
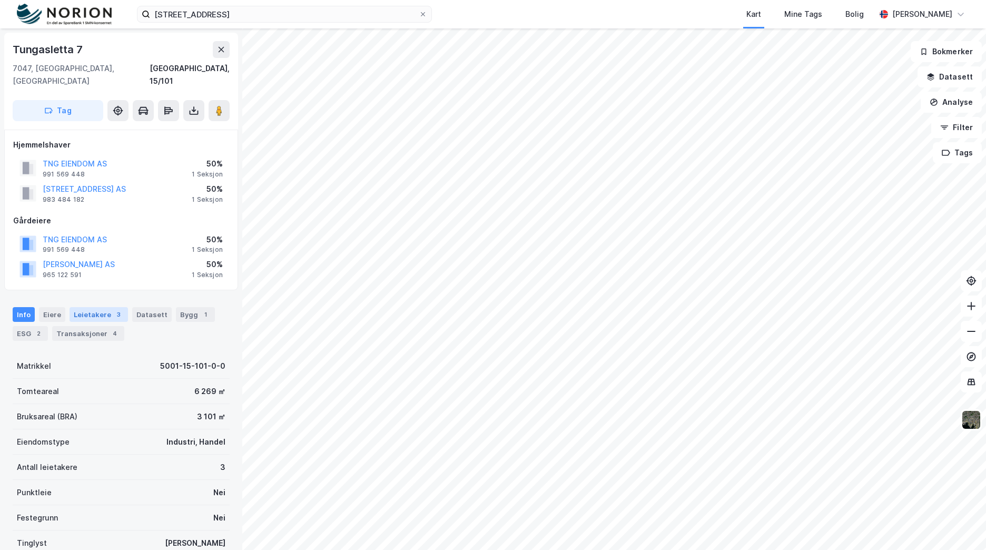
click at [113, 309] on div "3" at bounding box center [118, 314] width 11 height 11
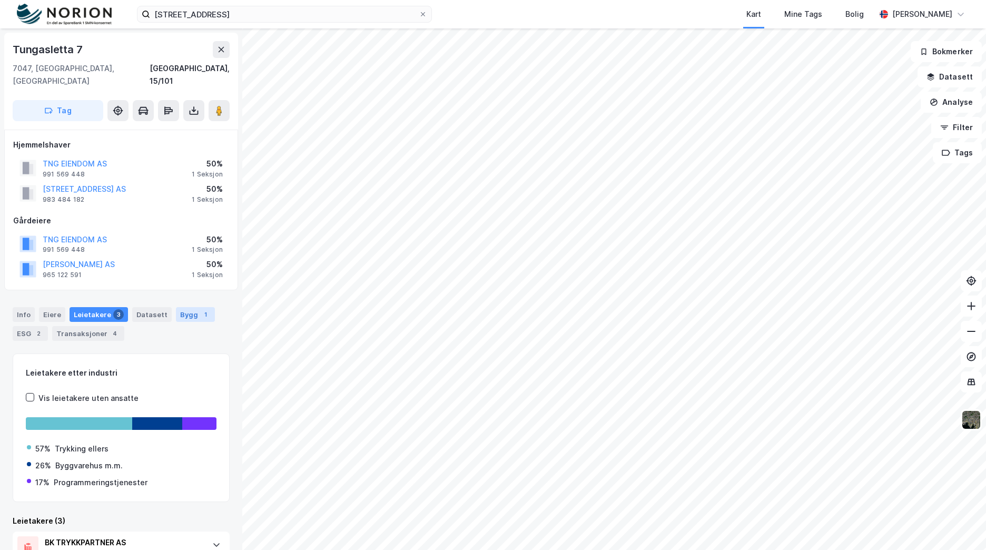
click at [179, 308] on div "Bygg 1" at bounding box center [195, 314] width 39 height 15
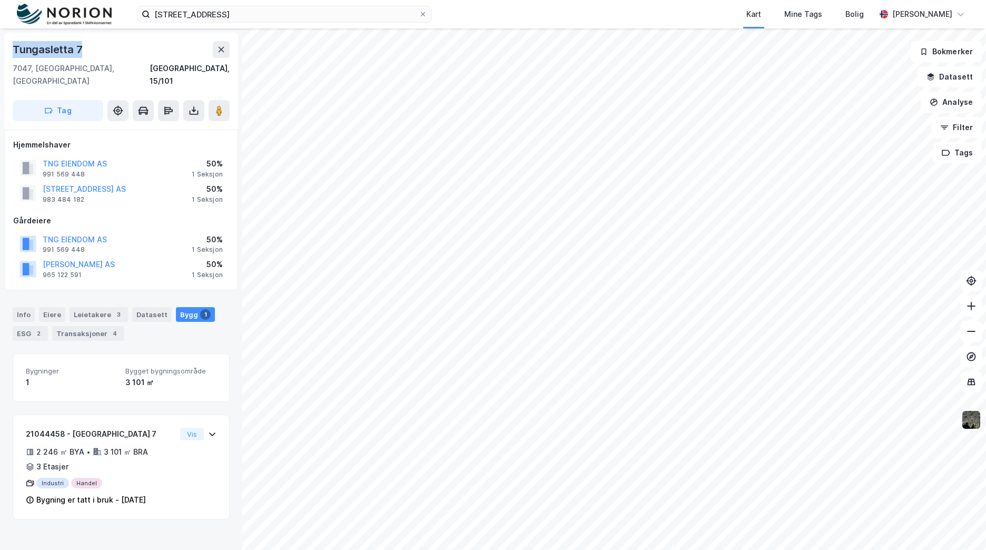
drag, startPoint x: 84, startPoint y: 47, endPoint x: -6, endPoint y: 35, distance: 90.8
click at [0, 35] on html "Bromstadveien 57 Kart Mine Tags Bolig Mathias Aksnes Tungasletta 7 7047, Trondh…" at bounding box center [493, 275] width 986 height 550
click at [20, 307] on div "Info" at bounding box center [24, 314] width 22 height 15
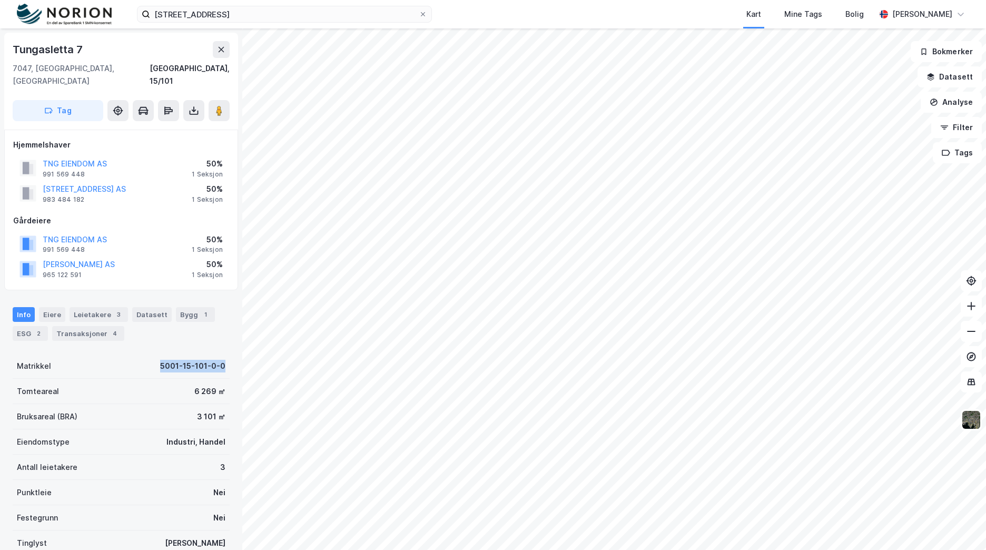
drag, startPoint x: 158, startPoint y: 351, endPoint x: 231, endPoint y: 363, distance: 74.7
click at [231, 363] on div "Tungasletta 7 7047, Trondheim, Trøndelag Trondheim, 15/101 Tag Hjemmelshaver TN…" at bounding box center [121, 289] width 242 height 522
copy div "5001-15-101-0-0"
click at [95, 308] on div "Leietakere 3" at bounding box center [99, 314] width 58 height 15
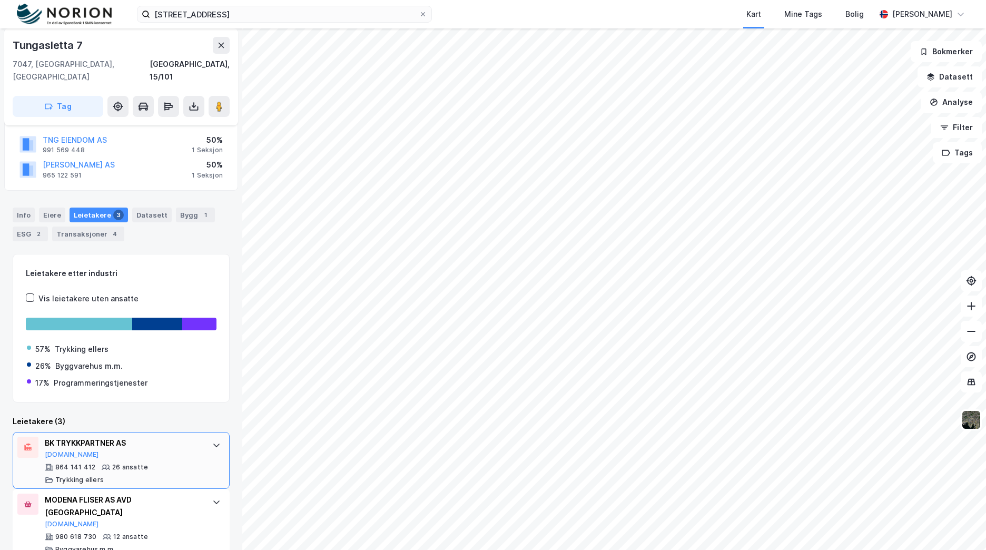
scroll to position [152, 0]
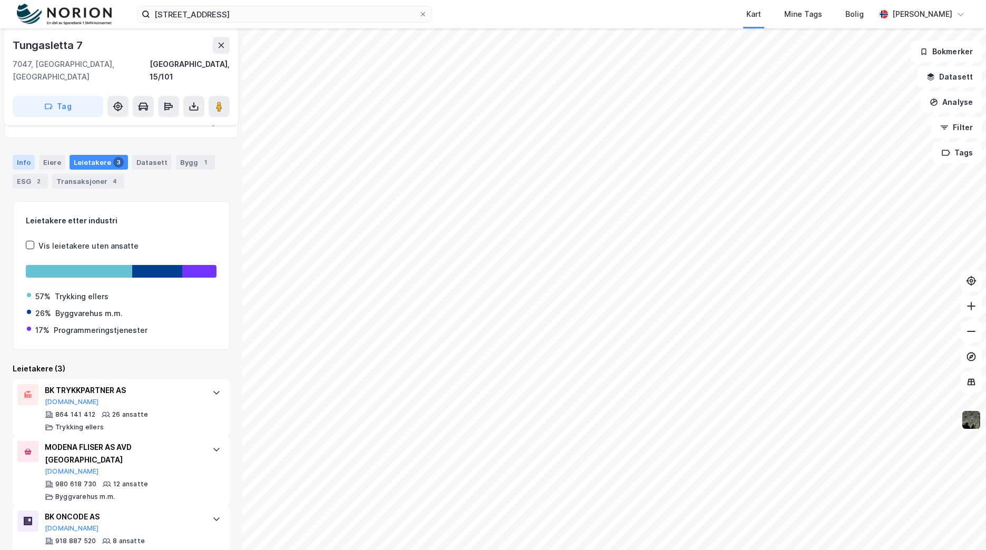
click at [19, 155] on div "Info" at bounding box center [24, 162] width 22 height 15
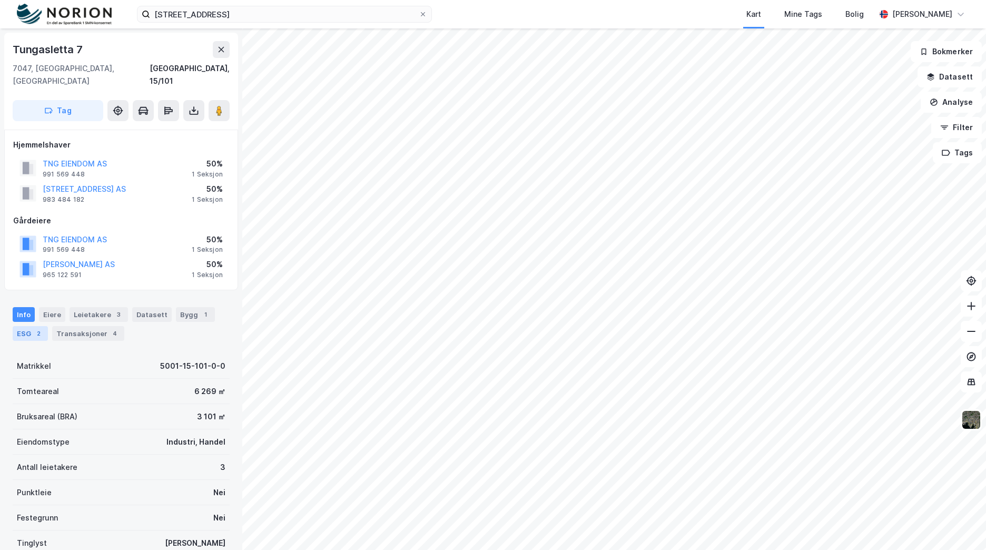
click at [43, 326] on div "ESG 2" at bounding box center [30, 333] width 35 height 15
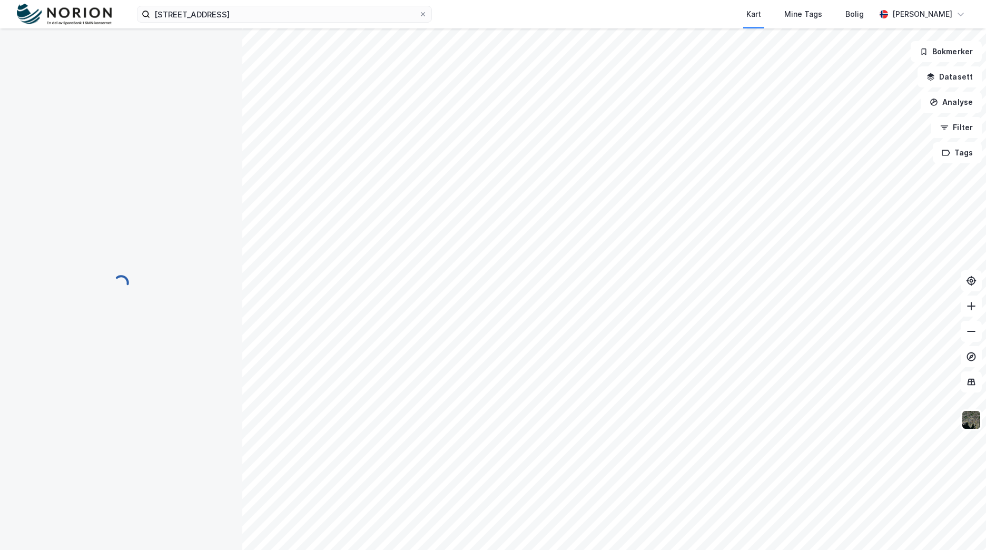
scroll to position [2, 0]
